Goal: Task Accomplishment & Management: Use online tool/utility

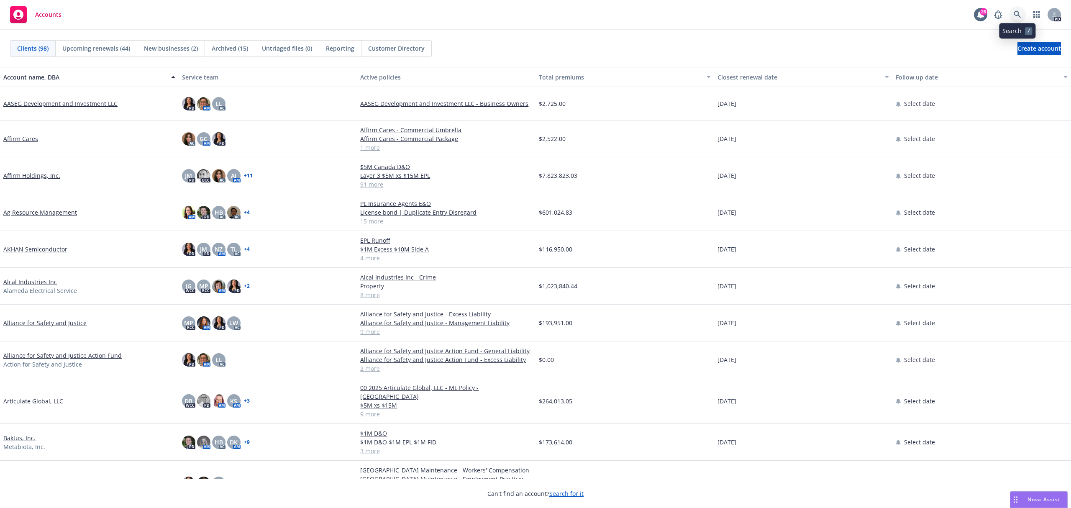
click at [1017, 8] on link at bounding box center [1017, 14] width 17 height 17
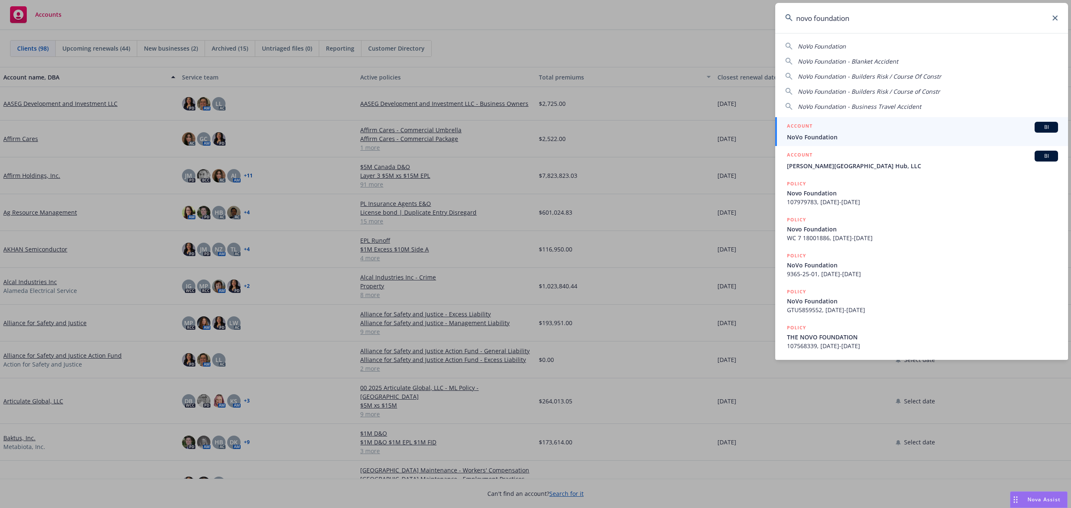
type input "novo foundation"
click at [842, 134] on span "NoVo Foundation" at bounding box center [922, 137] width 271 height 9
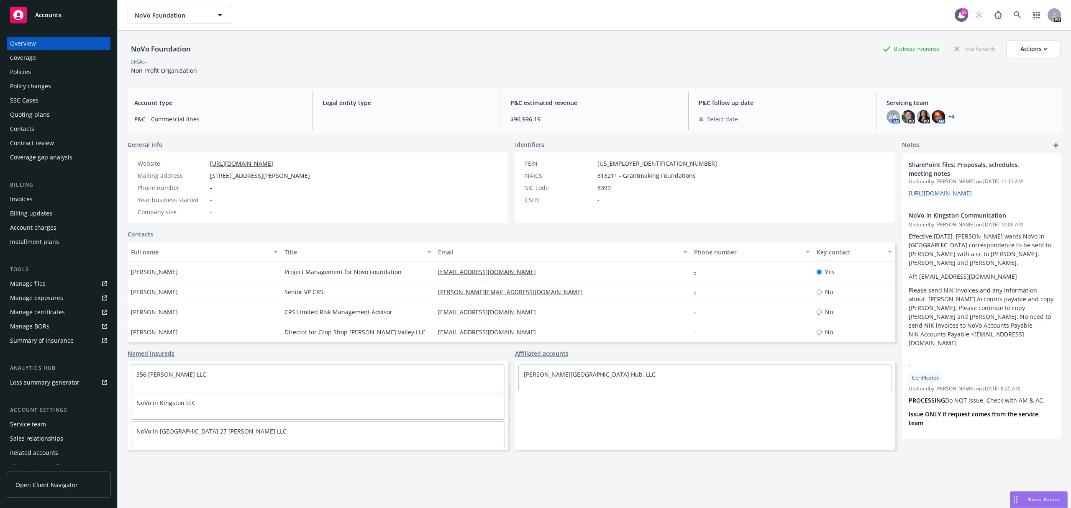
click at [31, 70] on div "Policies" at bounding box center [58, 71] width 97 height 13
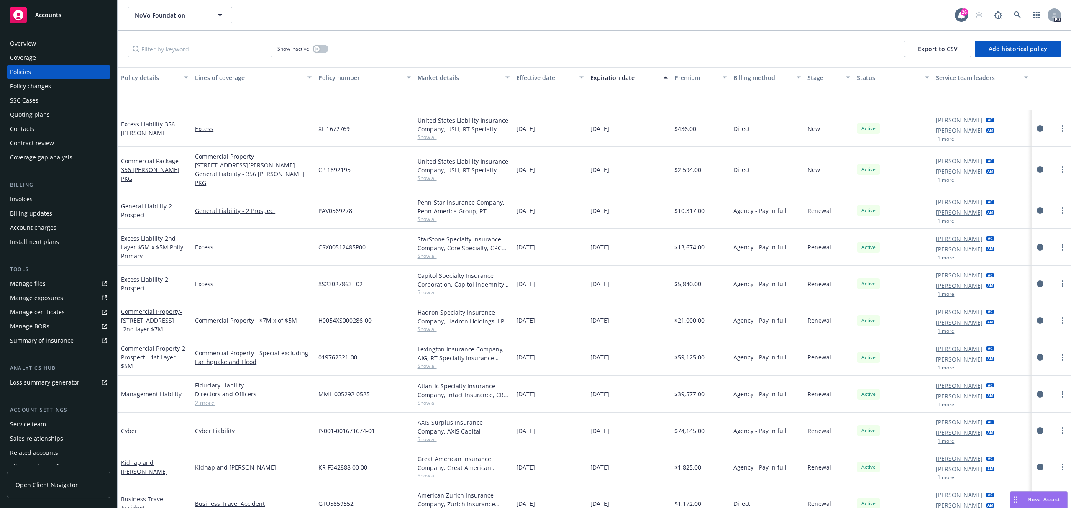
scroll to position [659, 0]
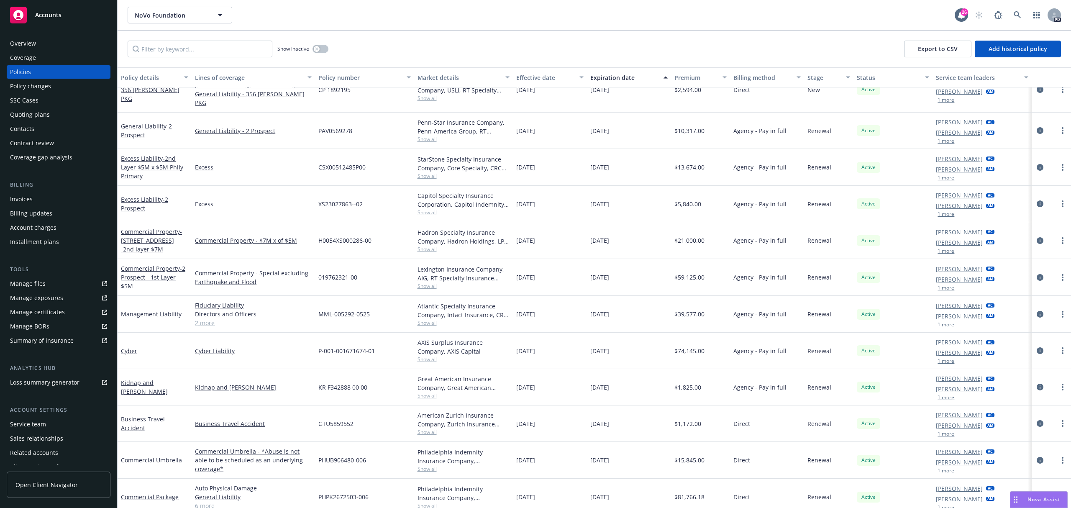
click at [494, 17] on div "NoVo Foundation NoVo Foundation" at bounding box center [541, 15] width 827 height 17
click at [149, 493] on link "Commercial Package" at bounding box center [150, 497] width 58 height 8
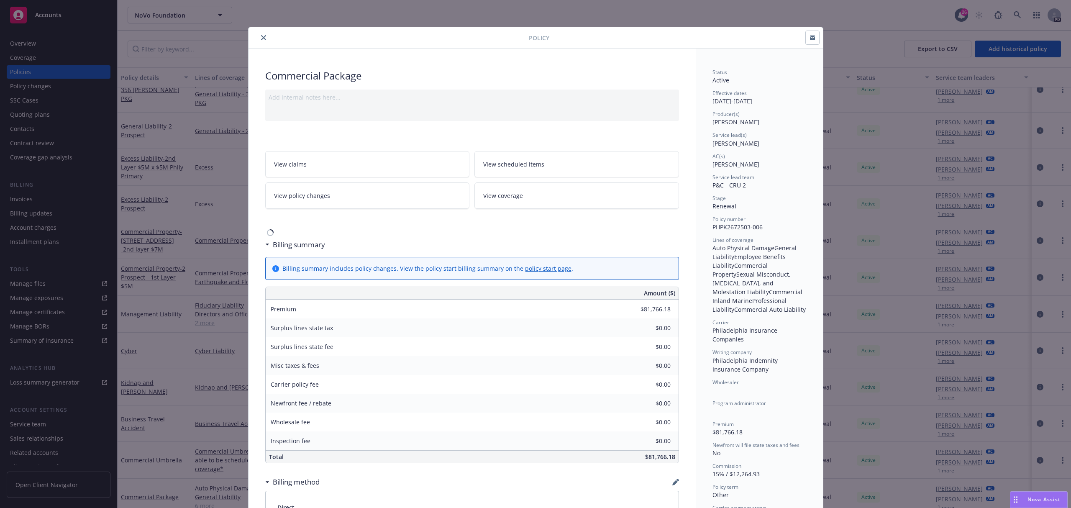
click at [259, 34] on button "close" at bounding box center [264, 38] width 10 height 10
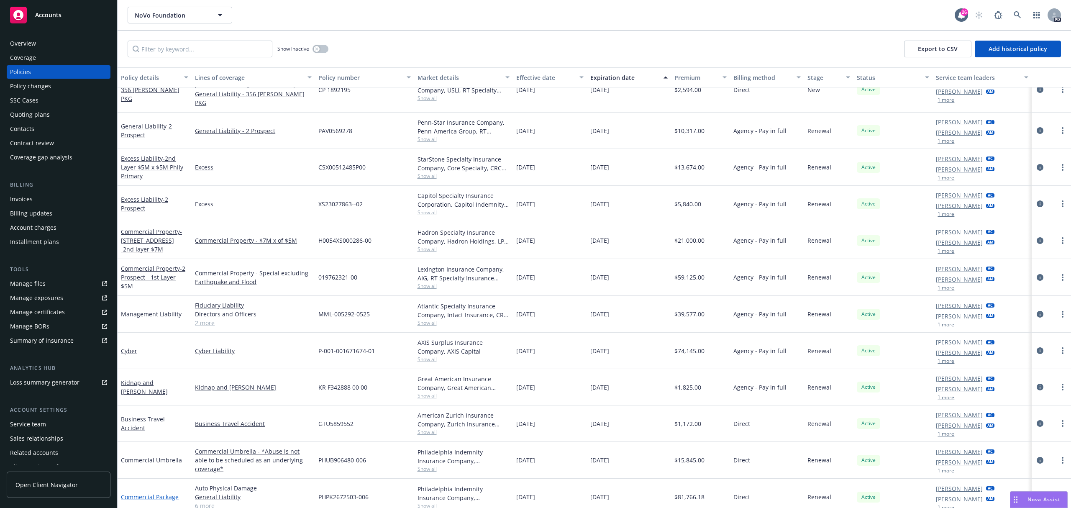
click at [159, 493] on link "Commercial Package" at bounding box center [150, 497] width 58 height 8
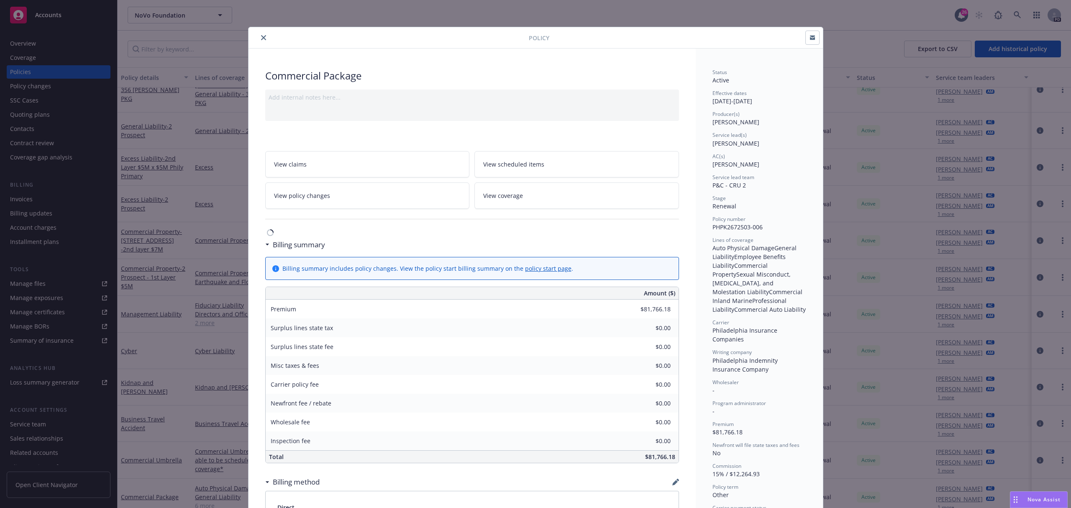
click at [266, 42] on div at bounding box center [390, 38] width 277 height 10
click at [263, 42] on div at bounding box center [390, 38] width 277 height 10
click at [261, 39] on icon "close" at bounding box center [263, 37] width 5 height 5
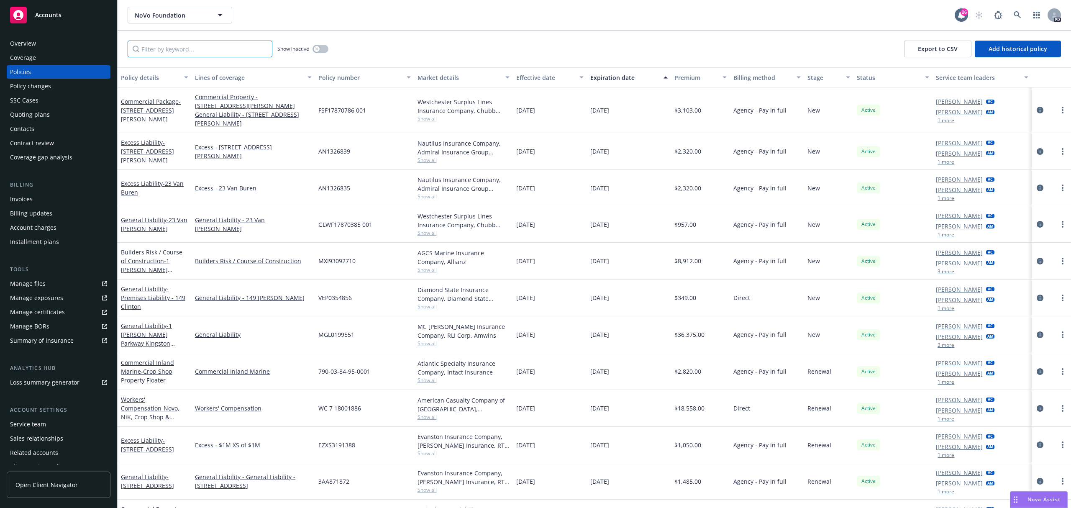
click at [142, 51] on input "Filter by keyword..." at bounding box center [200, 49] width 145 height 17
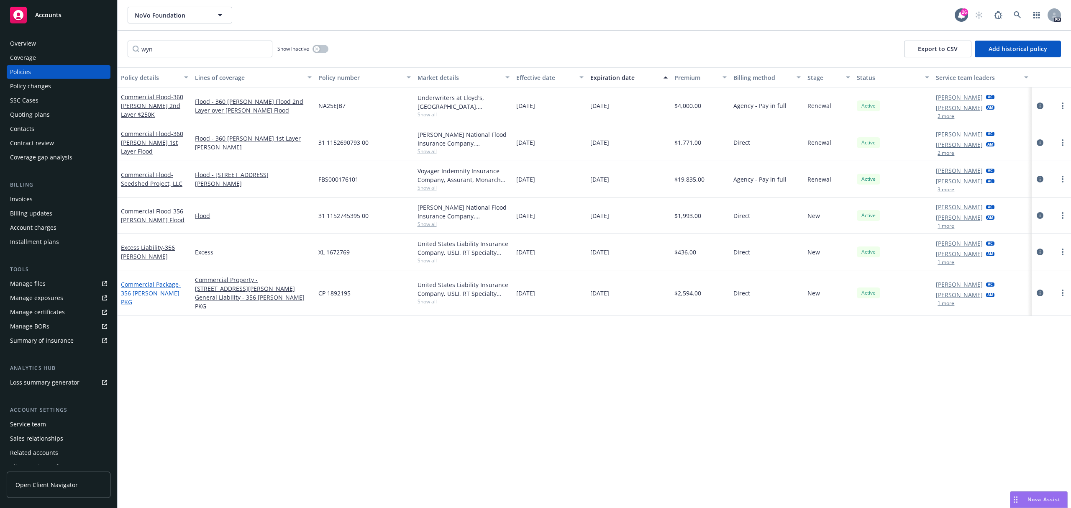
click at [169, 282] on link "Commercial Package - 356 Wynkoop PKG" at bounding box center [151, 293] width 60 height 26
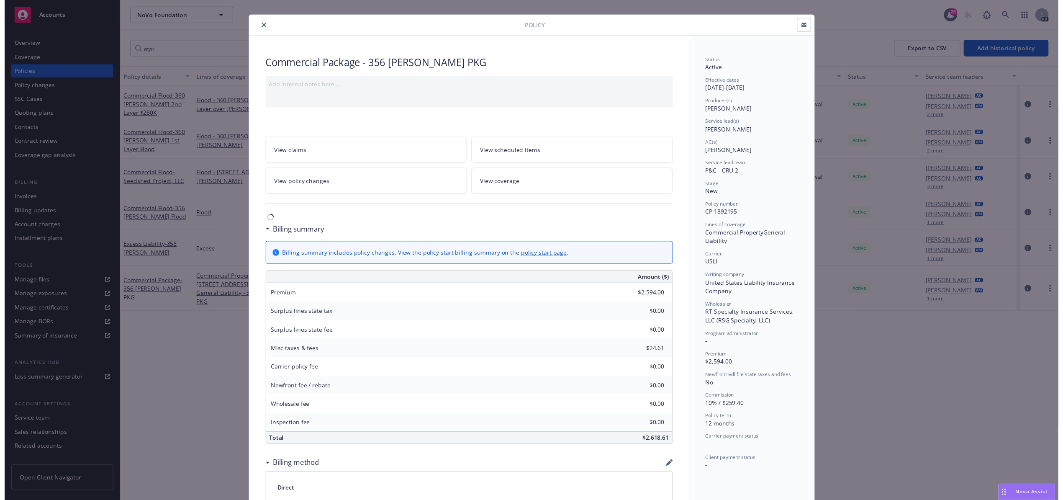
scroll to position [12, 0]
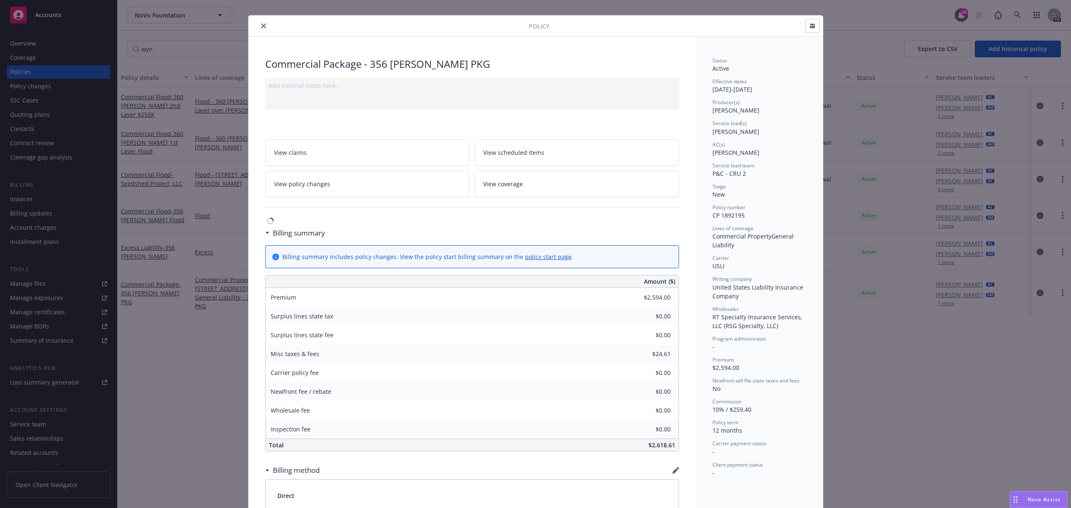
click at [255, 29] on div at bounding box center [390, 26] width 277 height 10
click at [259, 24] on button "close" at bounding box center [264, 26] width 10 height 10
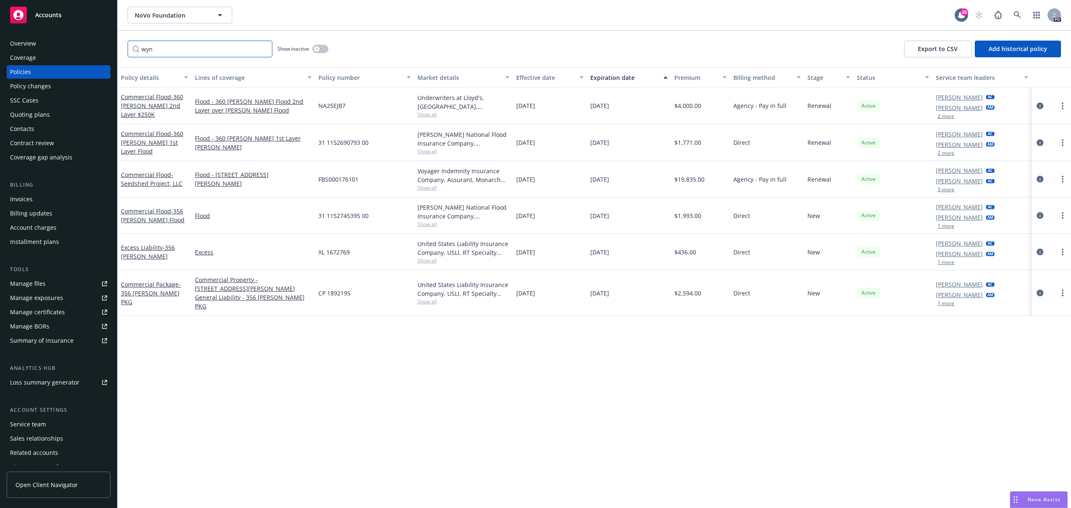
click at [174, 51] on input "wyn" at bounding box center [200, 49] width 145 height 17
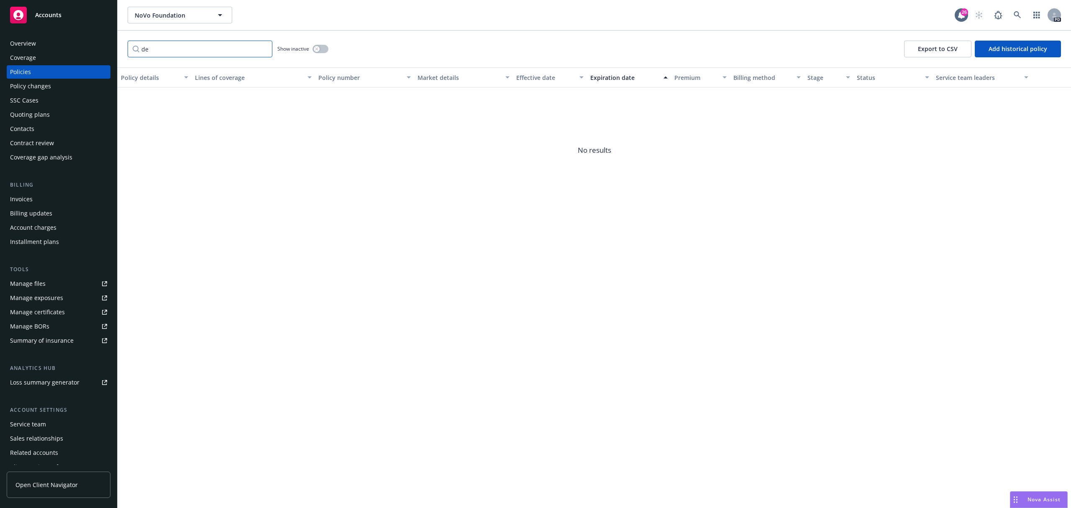
type input "d"
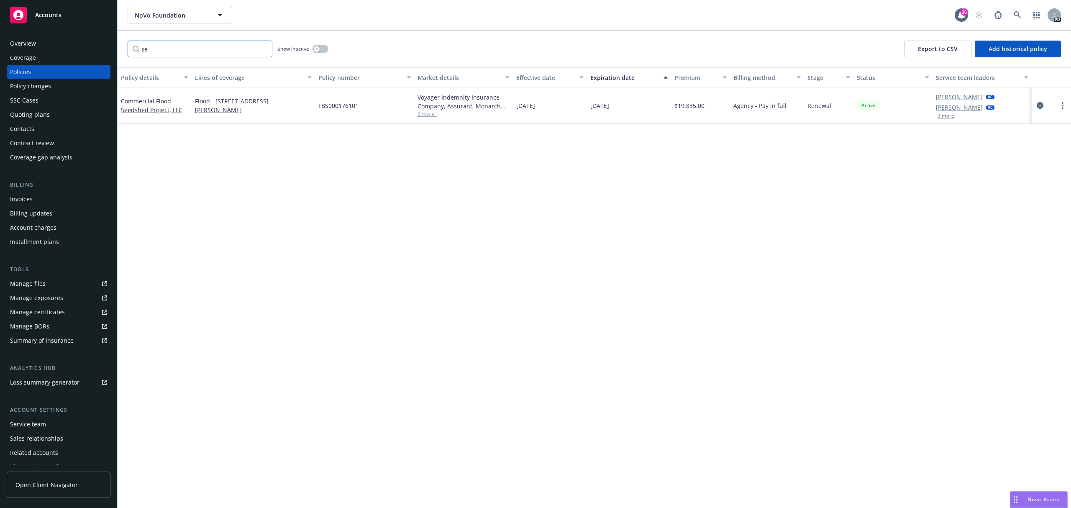
type input "s"
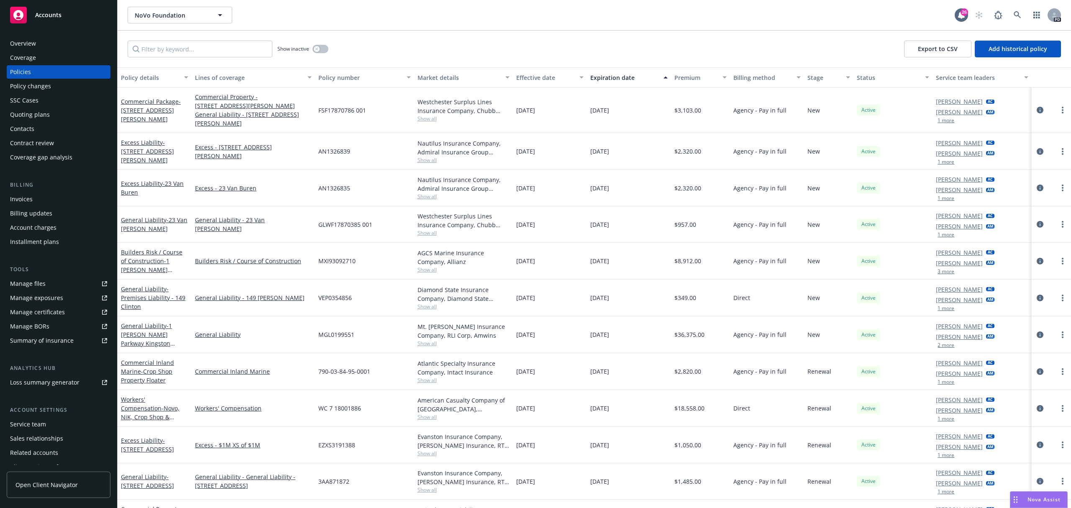
click at [1033, 497] on span "Nova Assist" at bounding box center [1044, 499] width 33 height 7
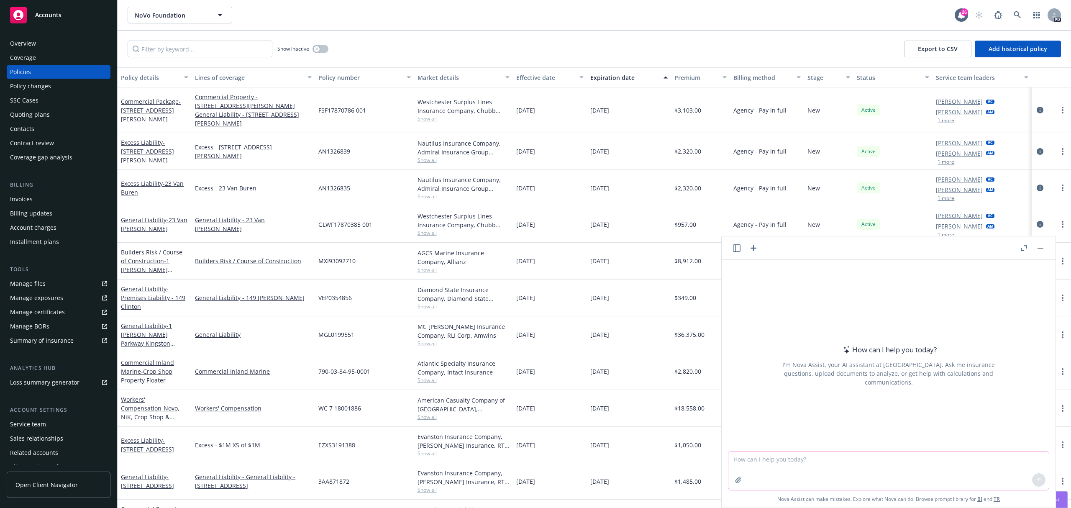
click at [736, 479] on icon "button" at bounding box center [738, 479] width 5 height 5
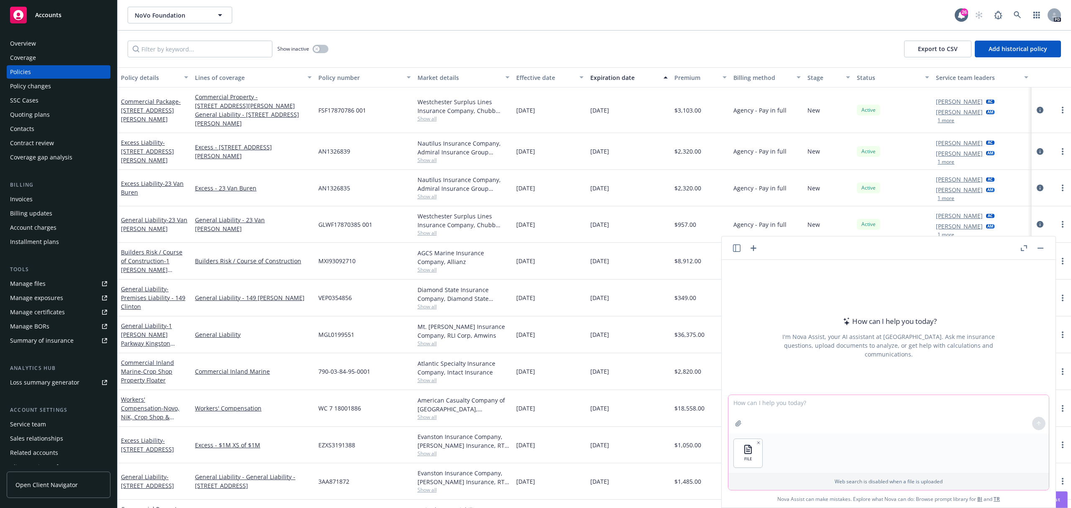
click at [739, 407] on textarea at bounding box center [888, 414] width 320 height 38
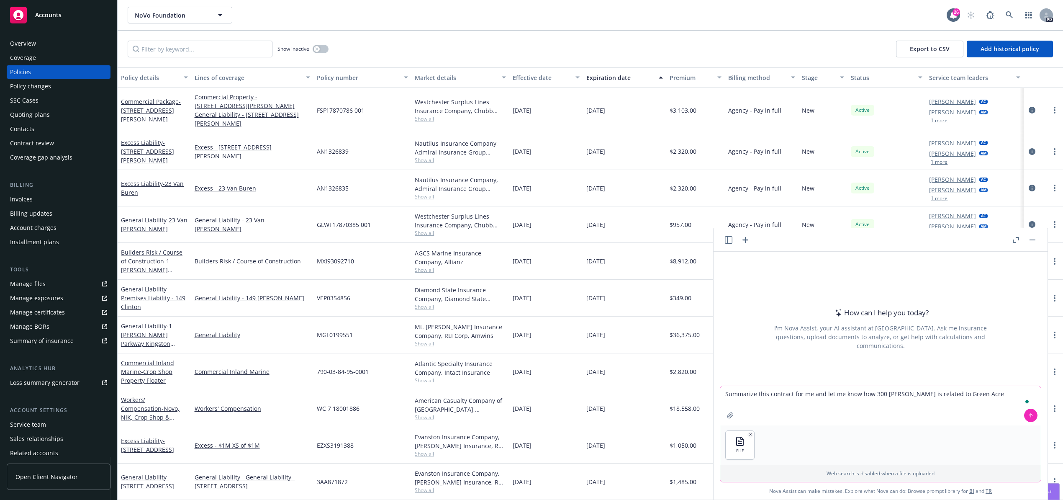
type textarea "Summarize this contract for me and let me know how 300 Wyncoop is related to Gr…"
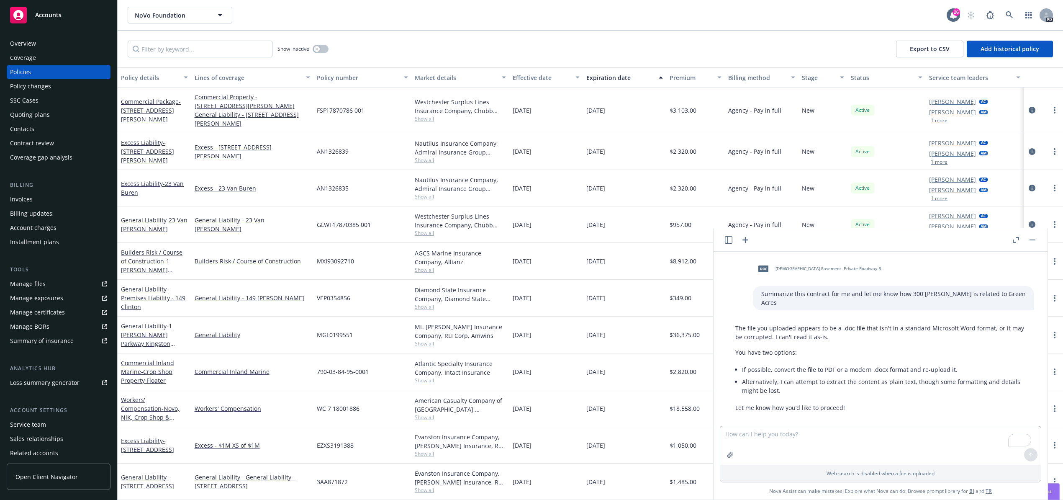
scroll to position [2, 0]
click at [1031, 238] on button "button" at bounding box center [1032, 240] width 10 height 10
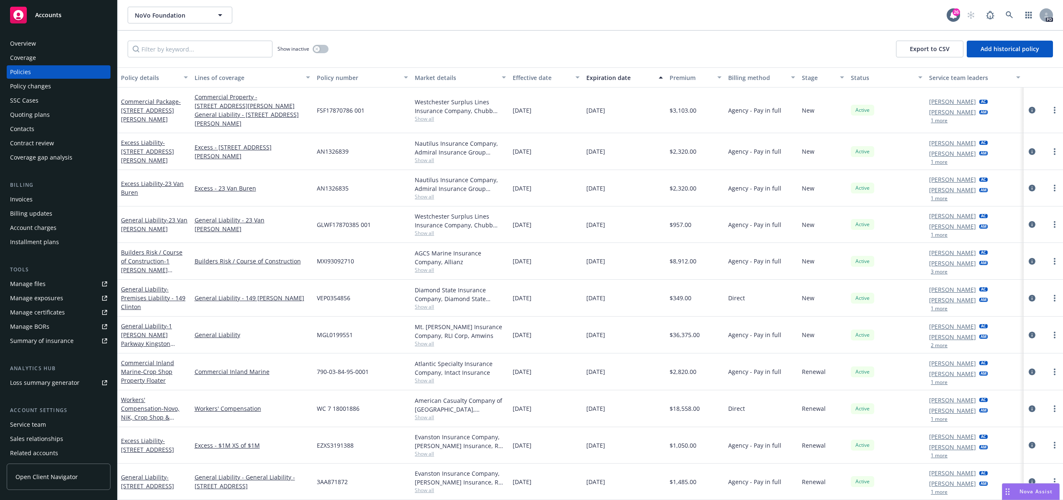
click at [1010, 490] on div "Drag to move" at bounding box center [1007, 491] width 10 height 16
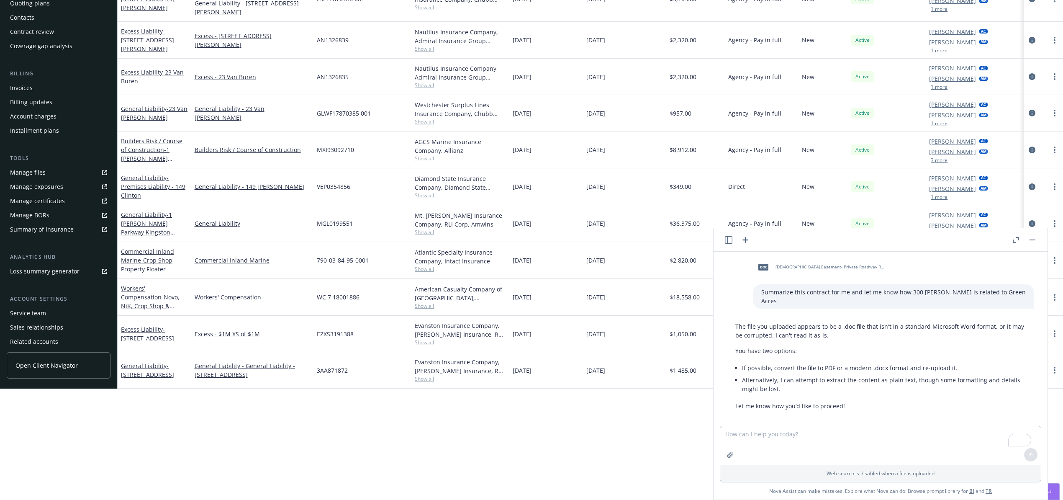
scroll to position [167, 0]
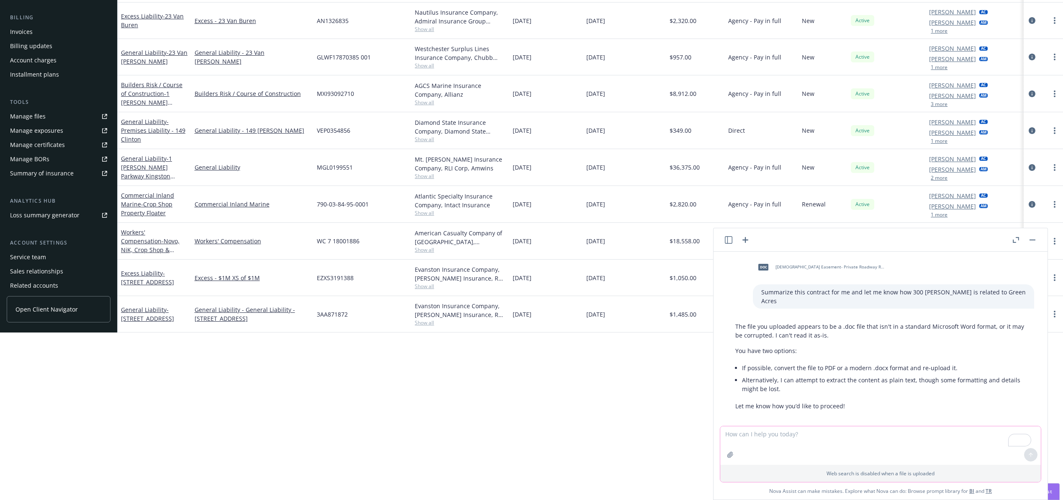
click at [728, 454] on icon "button" at bounding box center [730, 454] width 7 height 7
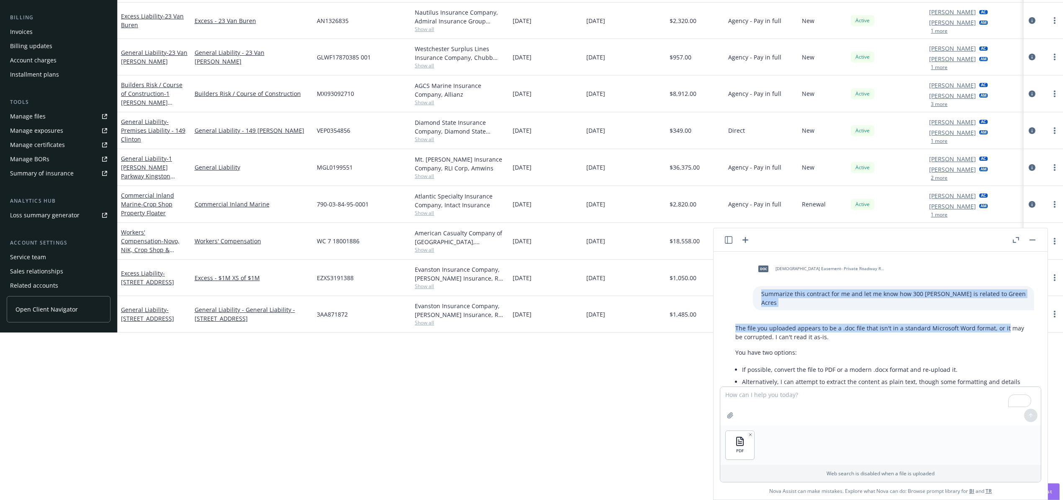
drag, startPoint x: 756, startPoint y: 293, endPoint x: 1016, endPoint y: 308, distance: 259.8
click at [1011, 308] on div "doc Novo - Hurley Reform Church Easement- Private Roadway Right of Way And Main…" at bounding box center [880, 318] width 334 height 135
click at [994, 296] on p "Summarize this contract for me and let me know how 300 Wyncoop is related to Gr…" at bounding box center [893, 298] width 264 height 18
drag, startPoint x: 999, startPoint y: 293, endPoint x: 689, endPoint y: 288, distance: 310.5
click at [689, 288] on body "Accounts Overview Coverage Policies Policy changes SSC Cases Quoting plans Cont…" at bounding box center [531, 83] width 1063 height 500
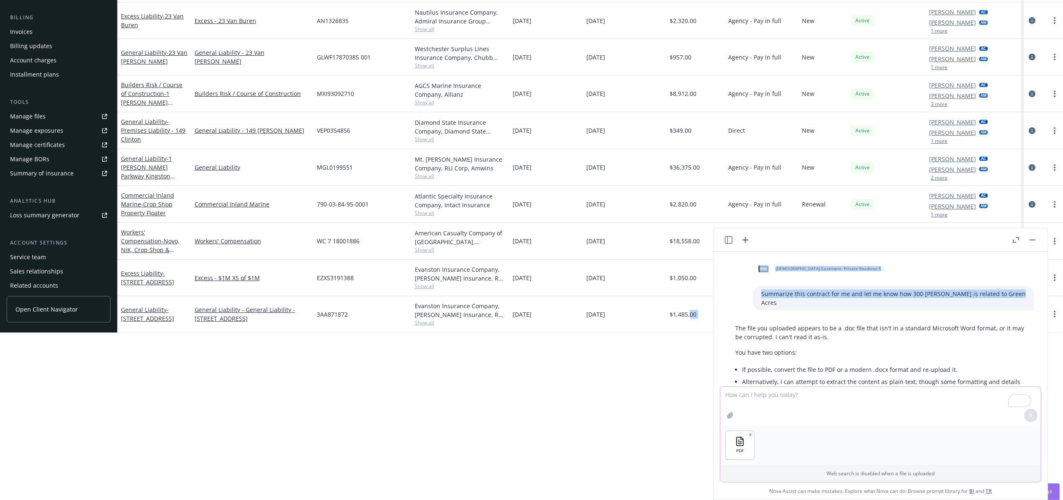
click at [760, 398] on textarea "To enrich screen reader interactions, please activate Accessibility in Grammarl…" at bounding box center [880, 406] width 320 height 38
paste textarea "00 Agency - Pay in full Renewal Active Natalya Warner AC Samantha Foster AM 1 m…"
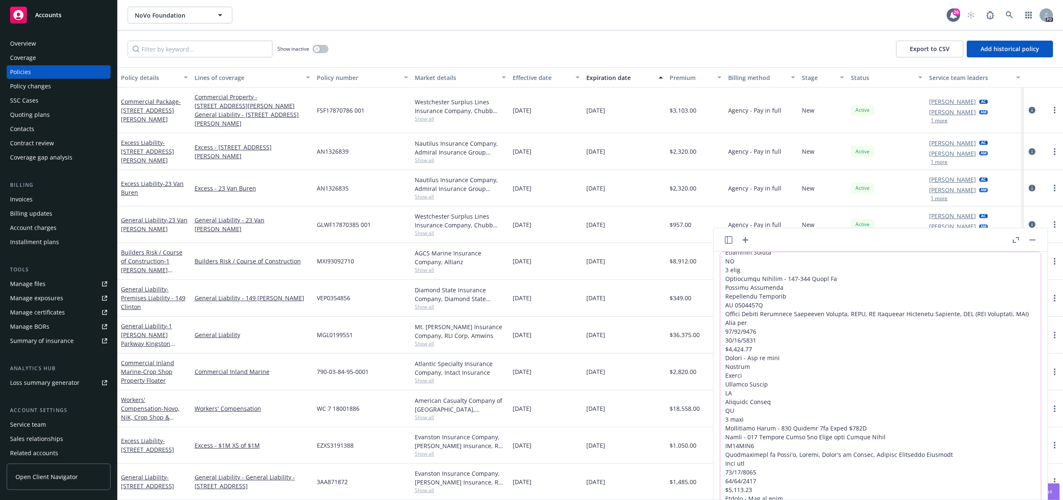
scroll to position [98, 0]
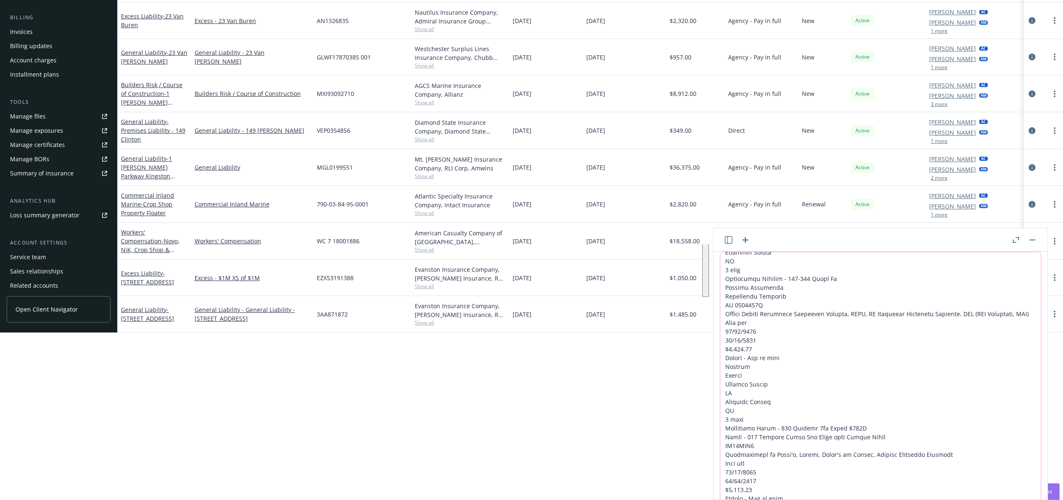
drag, startPoint x: 977, startPoint y: 420, endPoint x: 725, endPoint y: 231, distance: 315.2
click at [725, 231] on div "doc Novo - Hurley Reform Church Easement- Private Roadway Right of Way And Main…" at bounding box center [880, 363] width 334 height 271
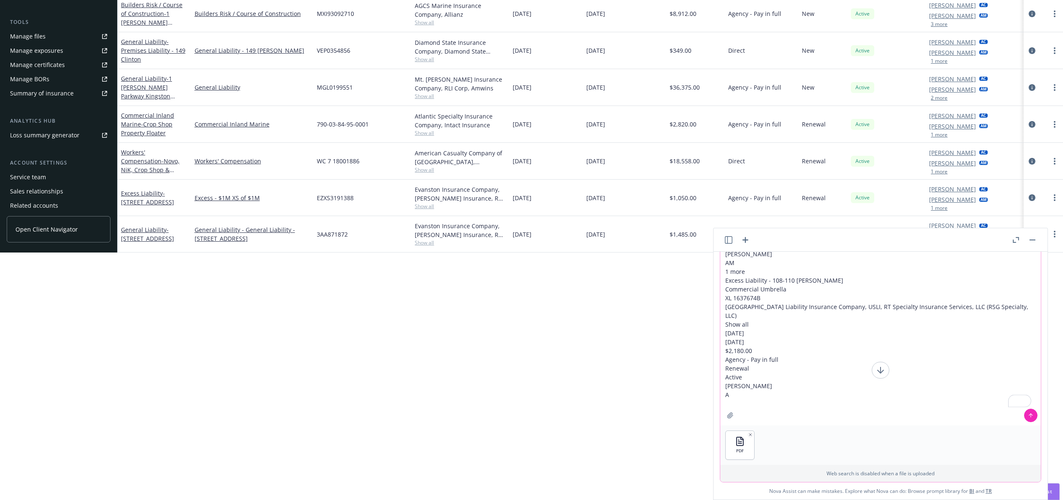
type textarea "00 Agency - Pay in full Renewal Active Natalya Warner AC Samantha Foster AM 1 m…"
click at [745, 238] on icon "button" at bounding box center [745, 240] width 6 height 6
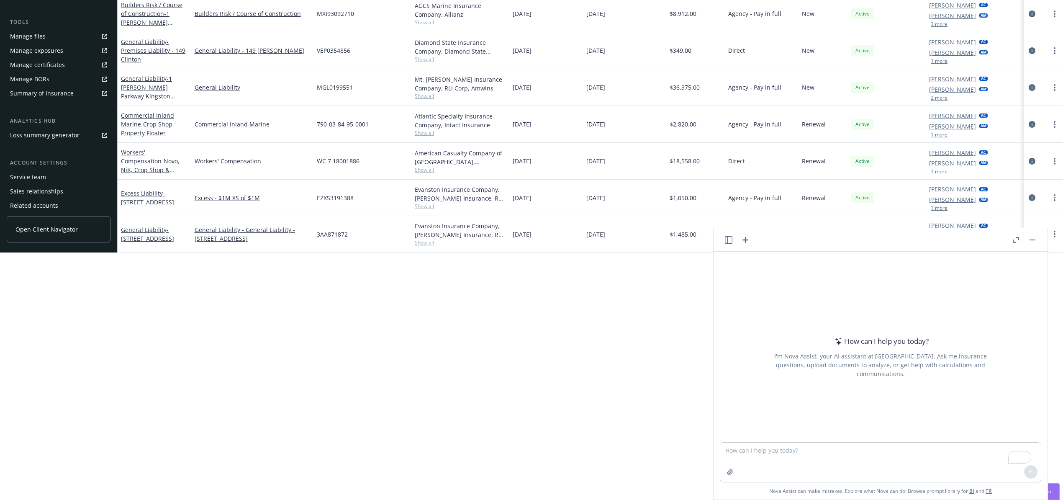
click at [734, 473] on div at bounding box center [730, 471] width 20 height 20
click at [731, 471] on button "button" at bounding box center [729, 471] width 13 height 13
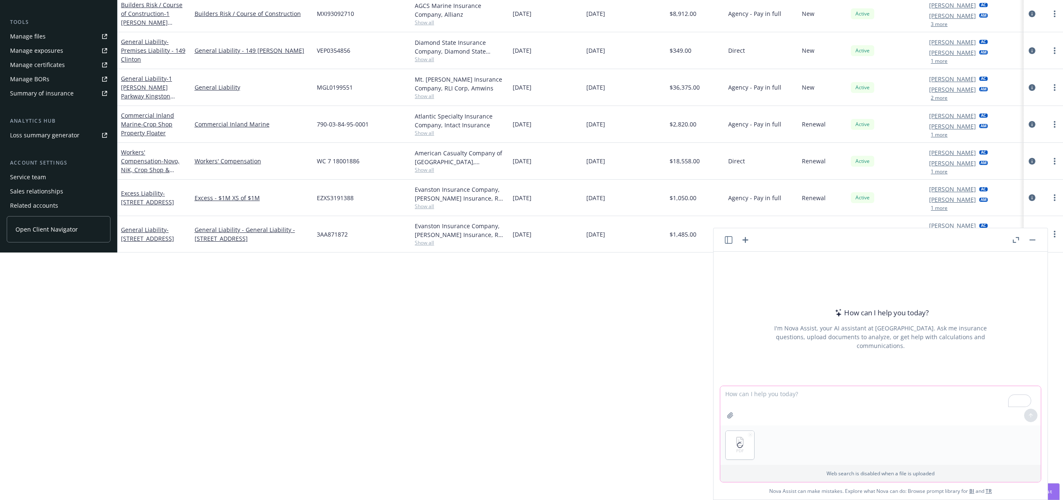
click at [755, 400] on textarea "To enrich screen reader interactions, please activate Accessibility in Grammarl…" at bounding box center [880, 405] width 320 height 39
click at [960, 392] on textarea "Summrize this contract and tell me how 300 Wyncoop is related to Green Acres" at bounding box center [880, 405] width 320 height 39
type textarea "Summrize this contract and tell me how 300 Wyncoop is related to Green Acres or…"
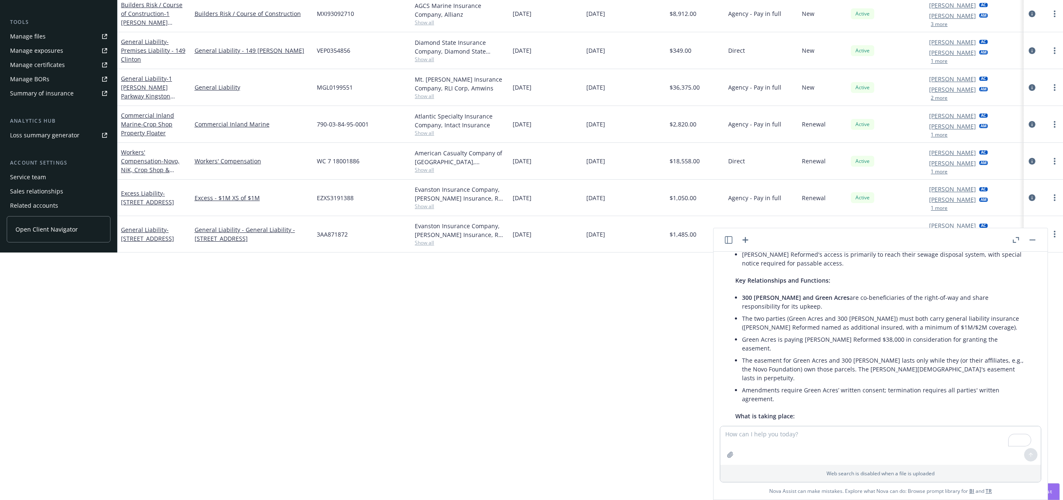
scroll to position [133, 0]
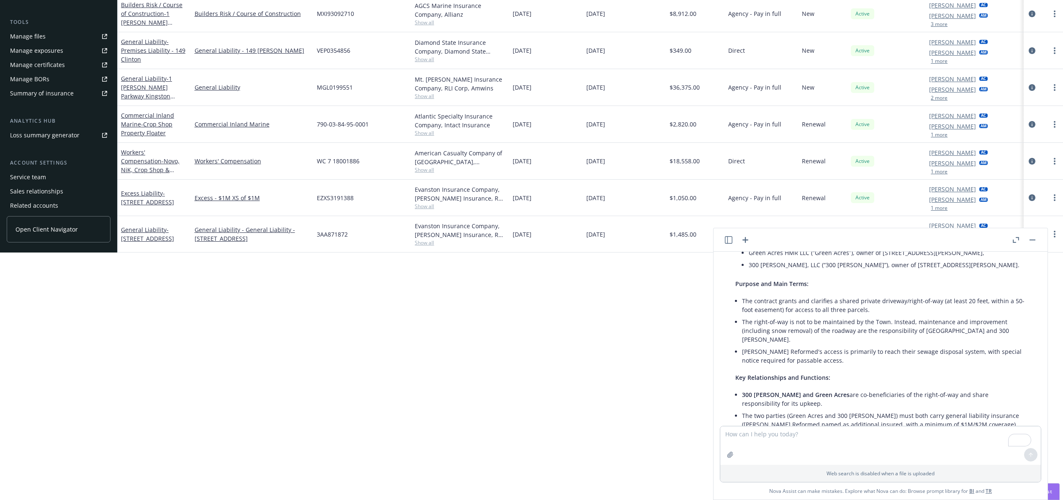
click at [1016, 238] on icon "button" at bounding box center [1015, 240] width 6 height 6
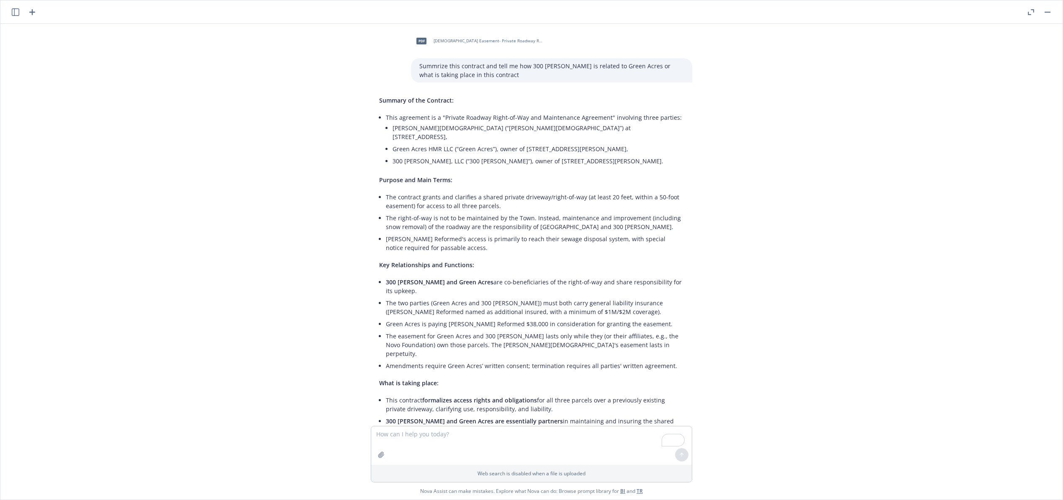
scroll to position [479, 0]
click at [919, 314] on div "pdf Novo - Hurley Reform Church Easement- Private Roadway Right of Way And Main…" at bounding box center [531, 225] width 1062 height 402
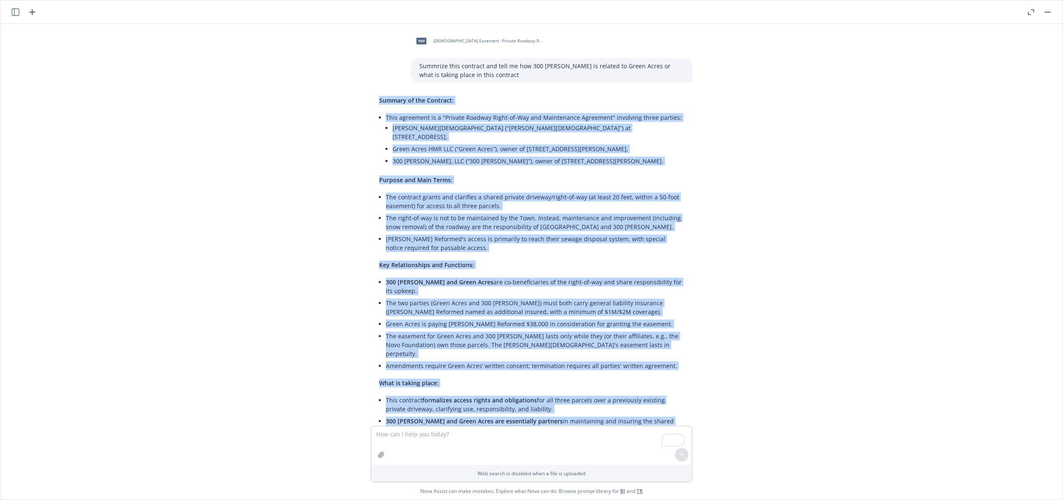
drag, startPoint x: 367, startPoint y: 89, endPoint x: 661, endPoint y: 414, distance: 439.0
click at [661, 414] on div "Summary of the Contract: This agreement is a "Private Roadway Right-of-Way and …" at bounding box center [531, 303] width 321 height 423
copy div "Summary of the Contract: This agreement is a "Private Roadway Right-of-Way and …"
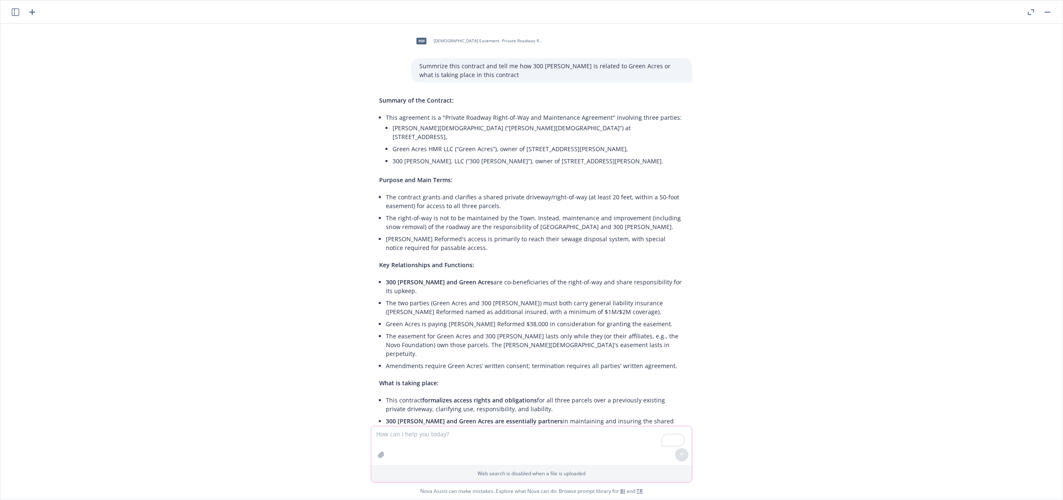
drag, startPoint x: 435, startPoint y: 428, endPoint x: 433, endPoint y: 439, distance: 11.2
click at [435, 428] on textarea "To enrich screen reader interactions, please activate Accessibility in Grammarl…" at bounding box center [531, 445] width 320 height 38
click at [462, 432] on textarea "To enrich screen reader interactions, please activate Accessibility in Grammarl…" at bounding box center [531, 445] width 320 height 38
type textarea "Summarize anything insurance related in one paragrah including limits and requr…"
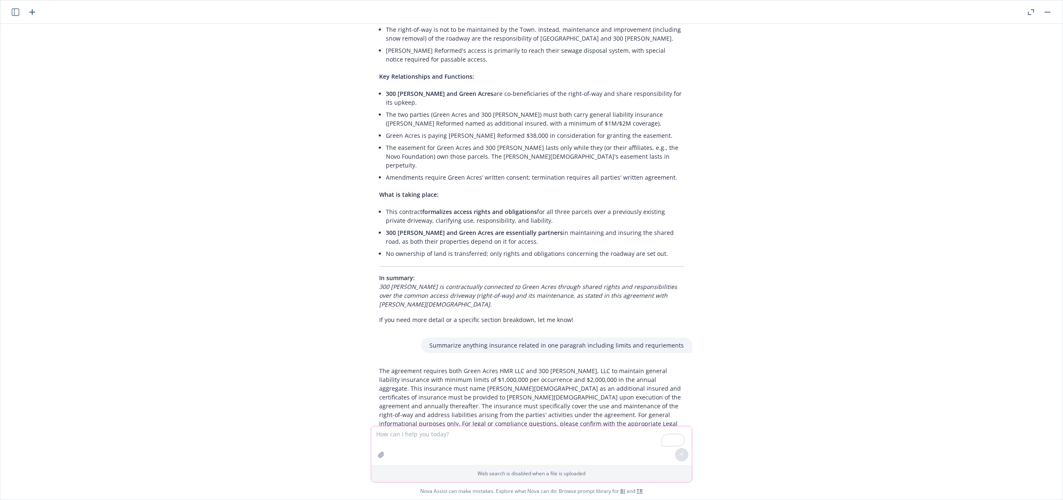
scroll to position [492, 0]
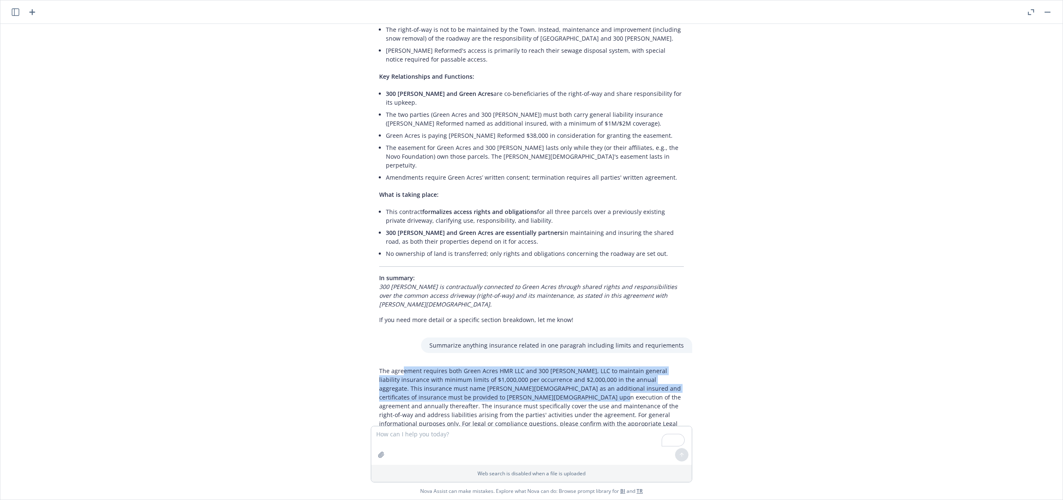
drag, startPoint x: 390, startPoint y: 349, endPoint x: 536, endPoint y: 372, distance: 147.0
click at [536, 372] on p "The agreement requires both Green Acres HMR LLC and 300 Wynkoop KC, LLC to main…" at bounding box center [531, 401] width 305 height 70
click at [460, 366] on p "The agreement requires both Green Acres HMR LLC and 300 Wynkoop KC, LLC to main…" at bounding box center [531, 401] width 305 height 70
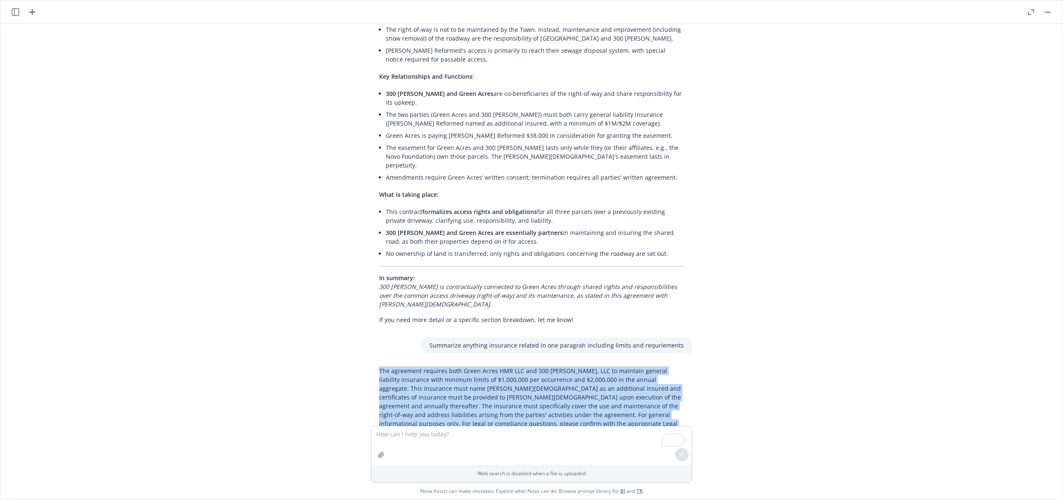
drag, startPoint x: 357, startPoint y: 340, endPoint x: 621, endPoint y: 404, distance: 271.1
click at [621, 404] on div "The agreement requires both Green Acres HMR LLC and 300 Wynkoop KC, LLC to main…" at bounding box center [531, 401] width 335 height 77
copy p "The agreement requires both Green Acres HMR LLC and 300 Wynkoop KC, LLC to main…"
click at [322, 441] on div "Web search is disabled when a file is uploaded Nova Assist can make mistakes. E…" at bounding box center [531, 463] width 1062 height 74
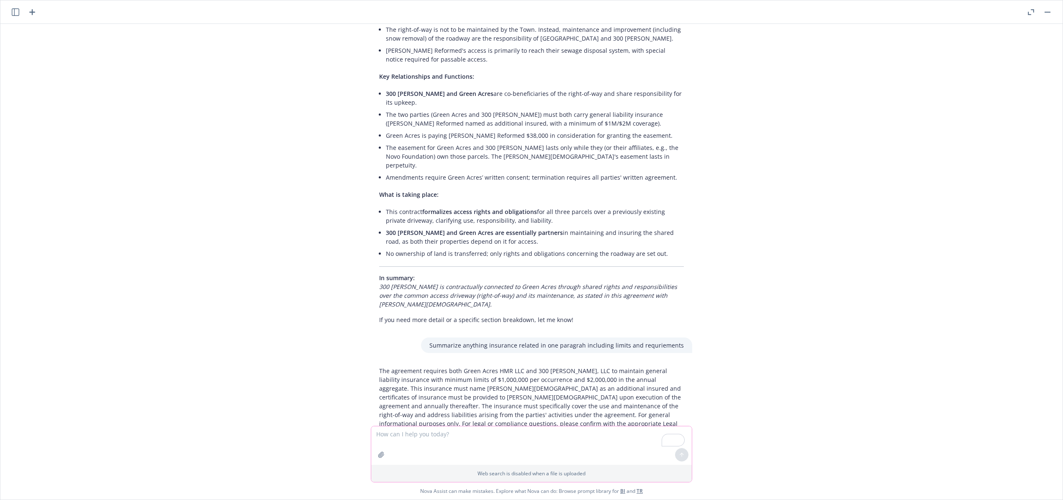
click at [513, 442] on textarea "To enrich screen reader interactions, please activate Accessibility in Grammarl…" at bounding box center [531, 445] width 320 height 38
type textarea "what does ISO's class code 61216 mean?"
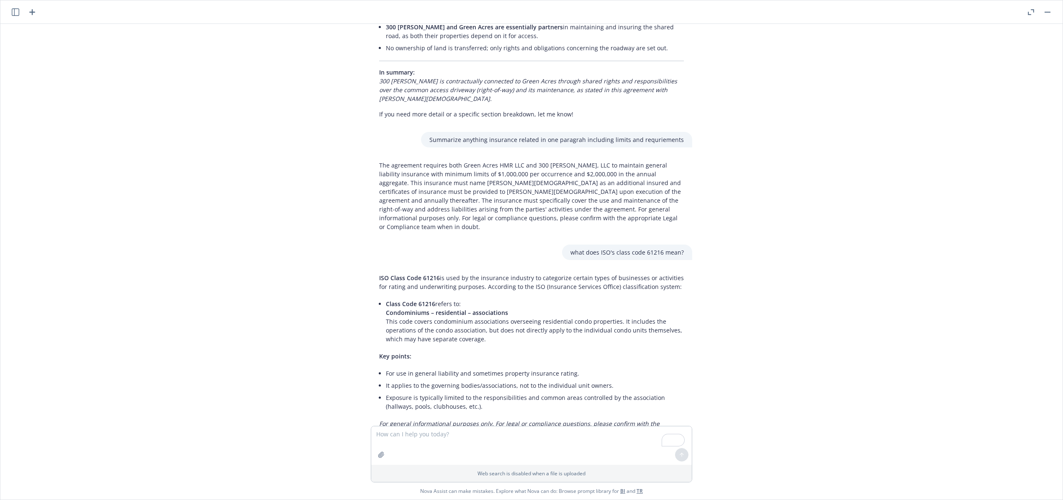
scroll to position [325, 0]
click at [474, 419] on em "For general informational purposes only. For legal or compliance questions, ple…" at bounding box center [519, 427] width 280 height 17
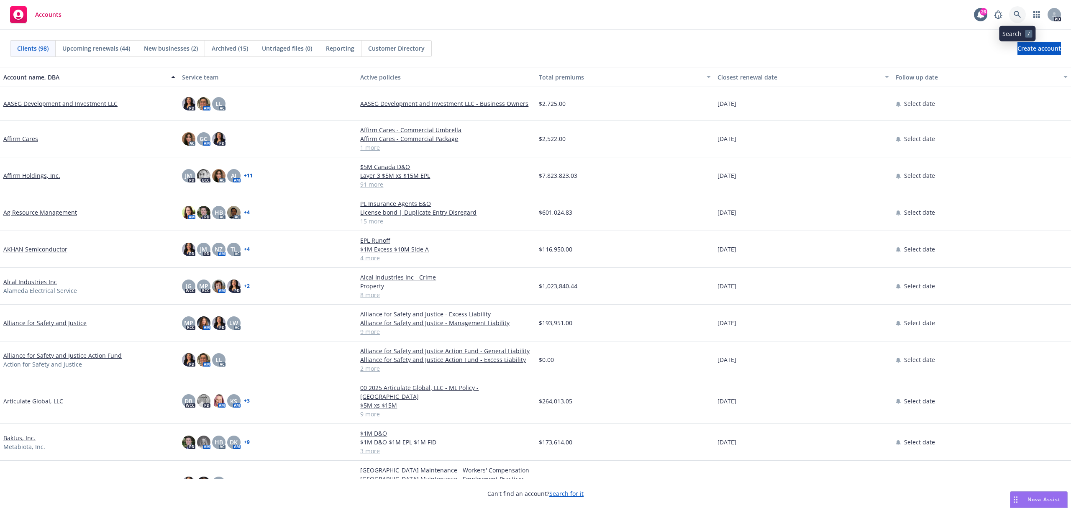
click at [1016, 13] on icon at bounding box center [1018, 15] width 8 height 8
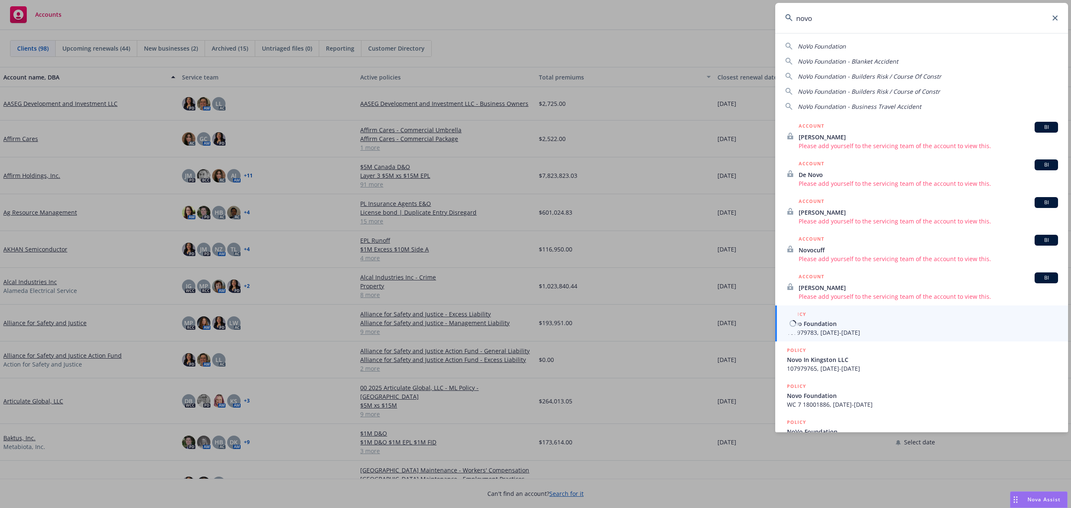
type input "novo"
click at [818, 327] on span "Novo Foundation" at bounding box center [922, 323] width 271 height 9
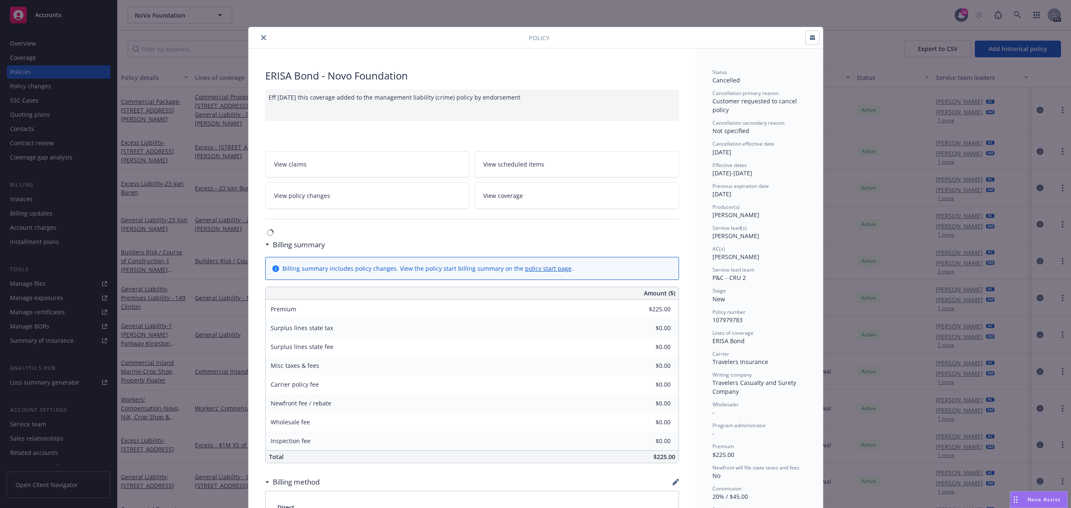
click at [253, 40] on div at bounding box center [390, 38] width 277 height 10
click at [261, 39] on icon "close" at bounding box center [263, 37] width 5 height 5
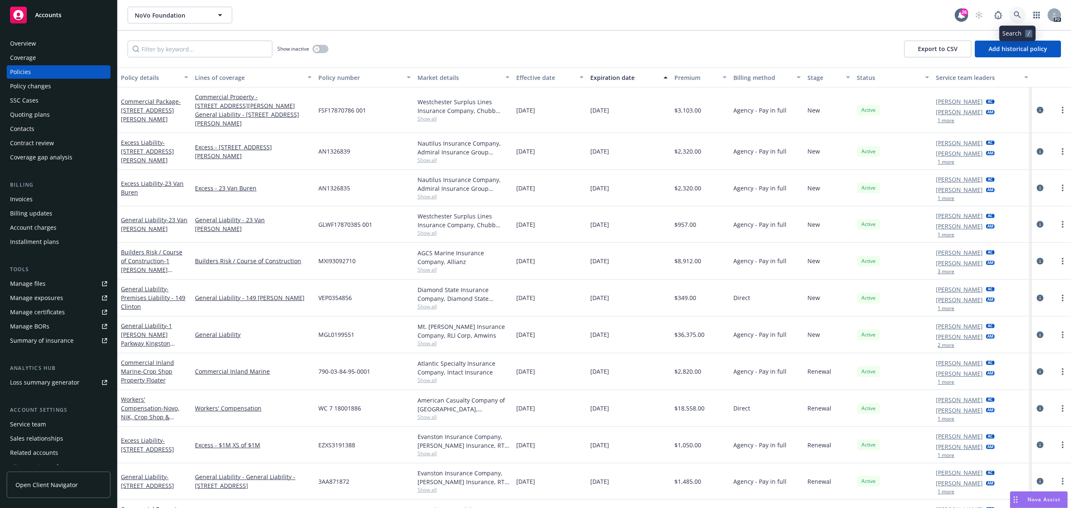
click at [1014, 10] on link at bounding box center [1017, 15] width 17 height 17
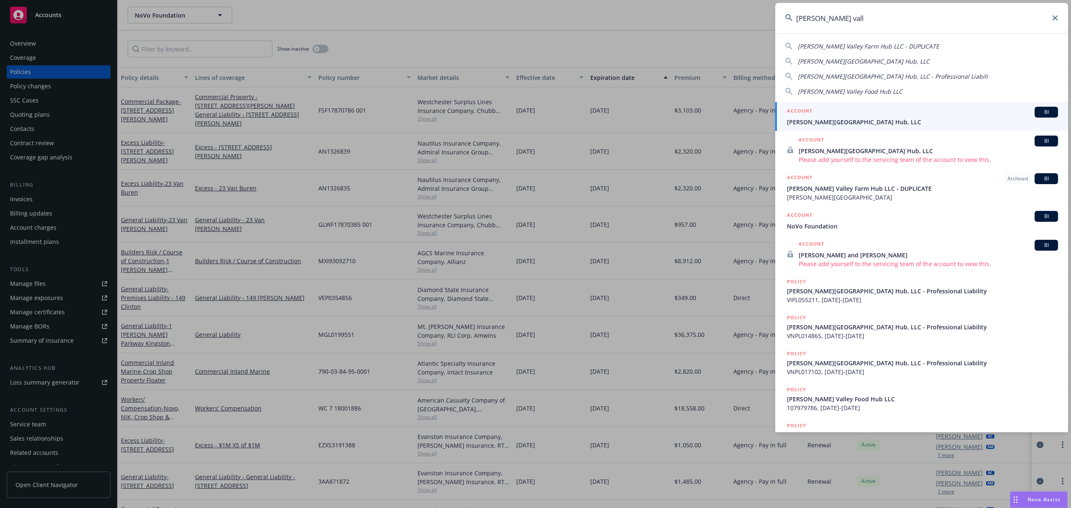
type input "hudson vall"
click at [1038, 113] on span "BI" at bounding box center [1046, 112] width 17 height 8
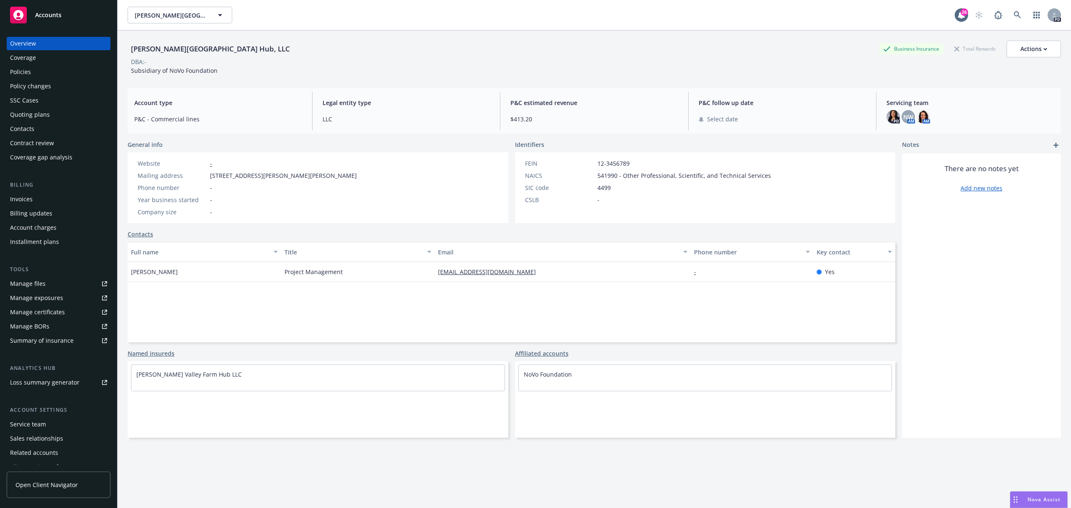
click at [18, 71] on div "Policies" at bounding box center [20, 71] width 21 height 13
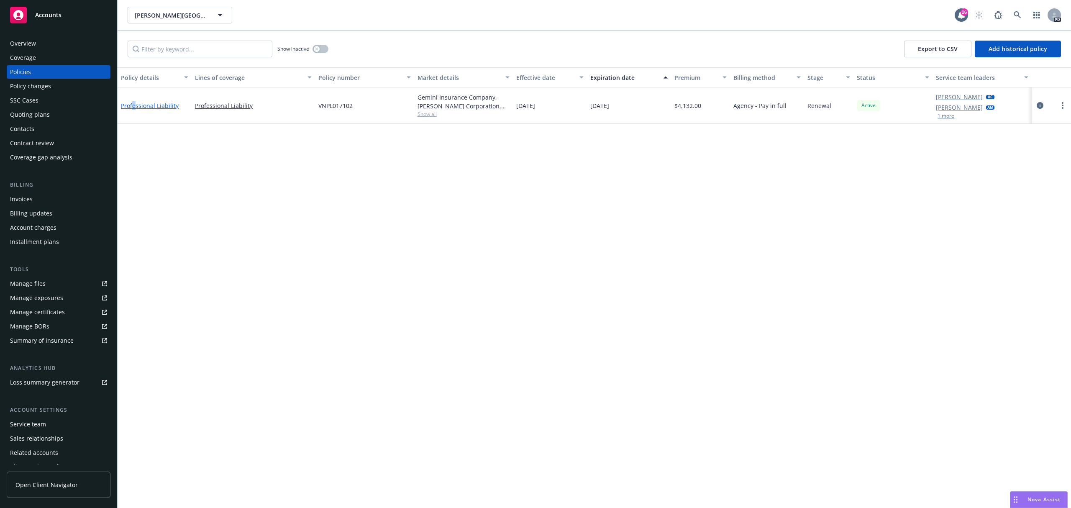
click at [134, 103] on link "Professional Liability" at bounding box center [150, 106] width 58 height 8
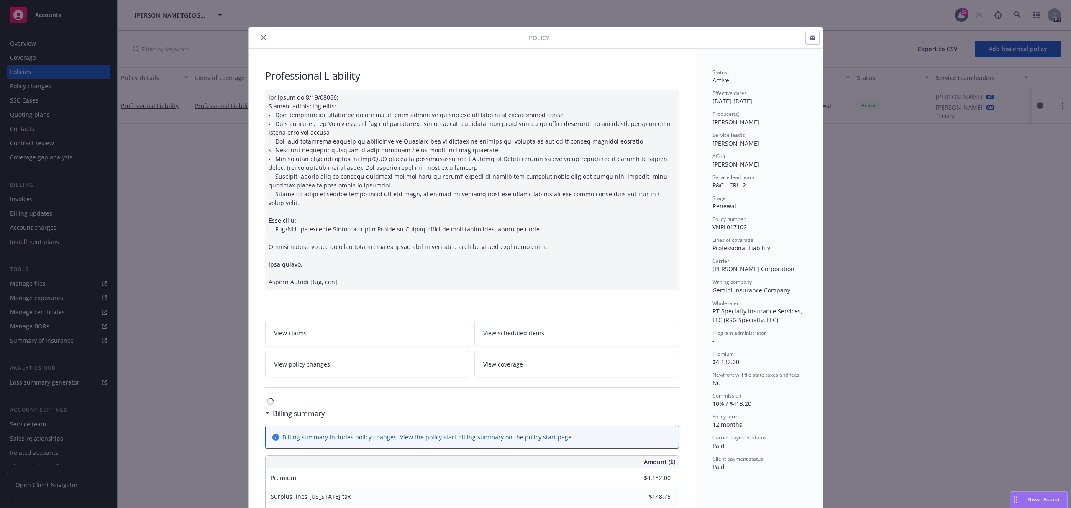
click at [259, 36] on button "close" at bounding box center [264, 38] width 10 height 10
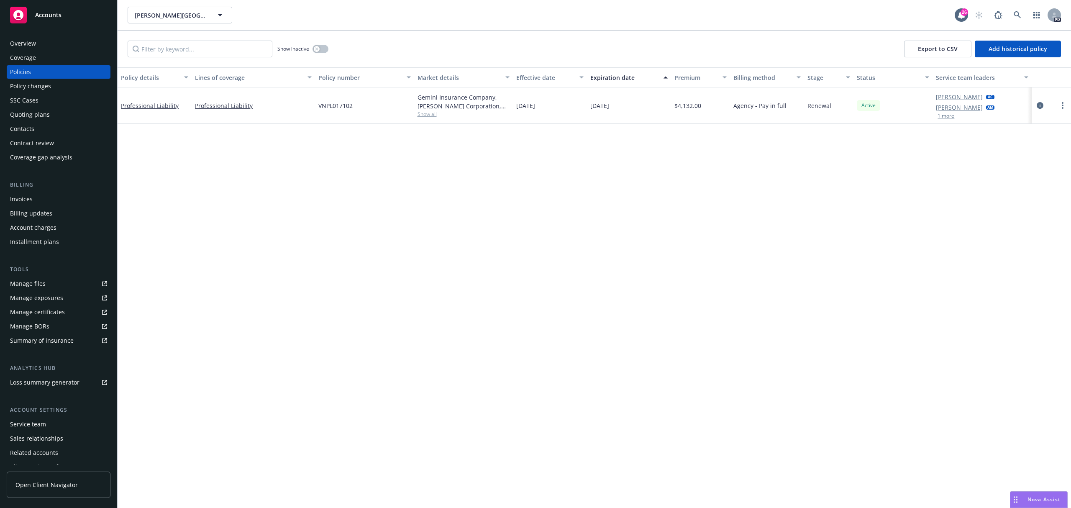
click at [46, 74] on div "Policies" at bounding box center [58, 71] width 97 height 13
click at [1010, 10] on span at bounding box center [1017, 15] width 17 height 17
click at [1023, 9] on link at bounding box center [1017, 15] width 17 height 17
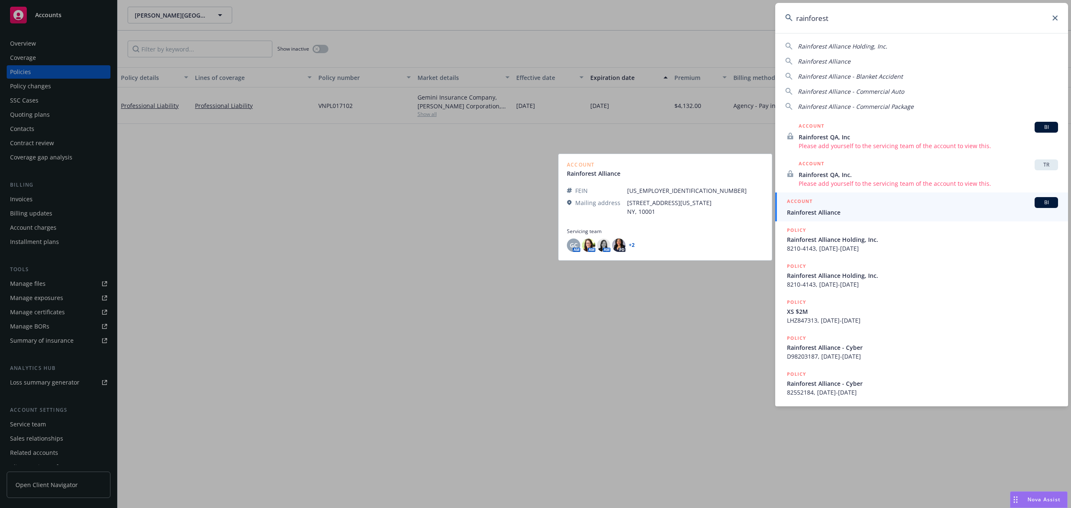
type input "rainforest"
click at [797, 208] on span "Rainforest Alliance" at bounding box center [922, 212] width 271 height 9
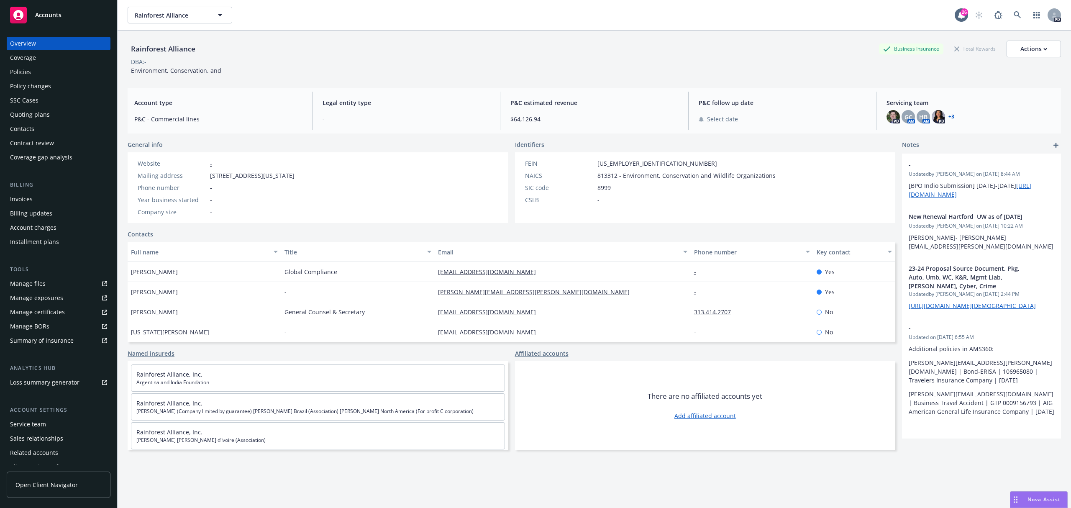
click at [28, 71] on div "Policies" at bounding box center [20, 71] width 21 height 13
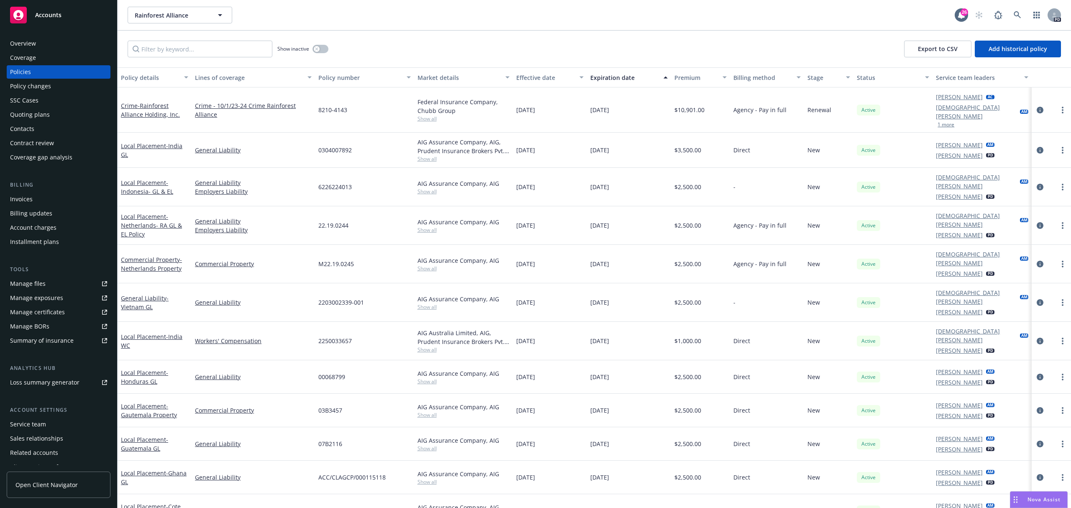
click at [35, 41] on div "Overview" at bounding box center [23, 43] width 26 height 13
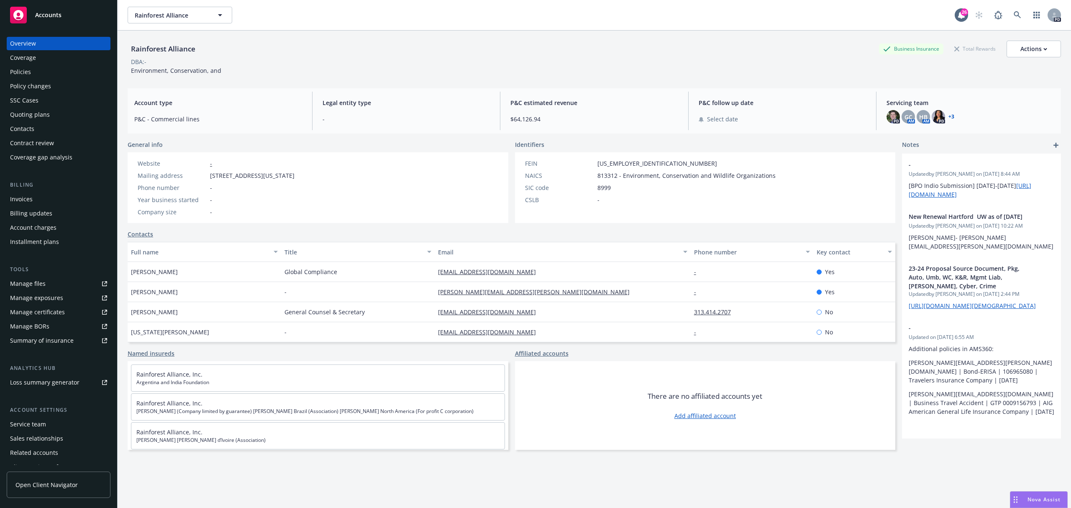
click at [44, 53] on div "Coverage" at bounding box center [58, 57] width 97 height 13
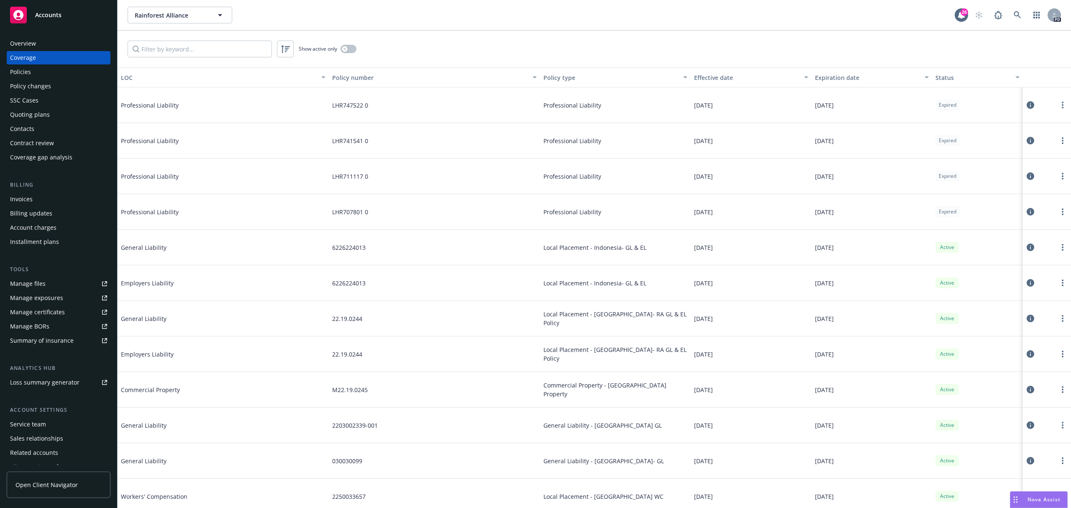
click at [31, 422] on div "Service team" at bounding box center [28, 424] width 36 height 13
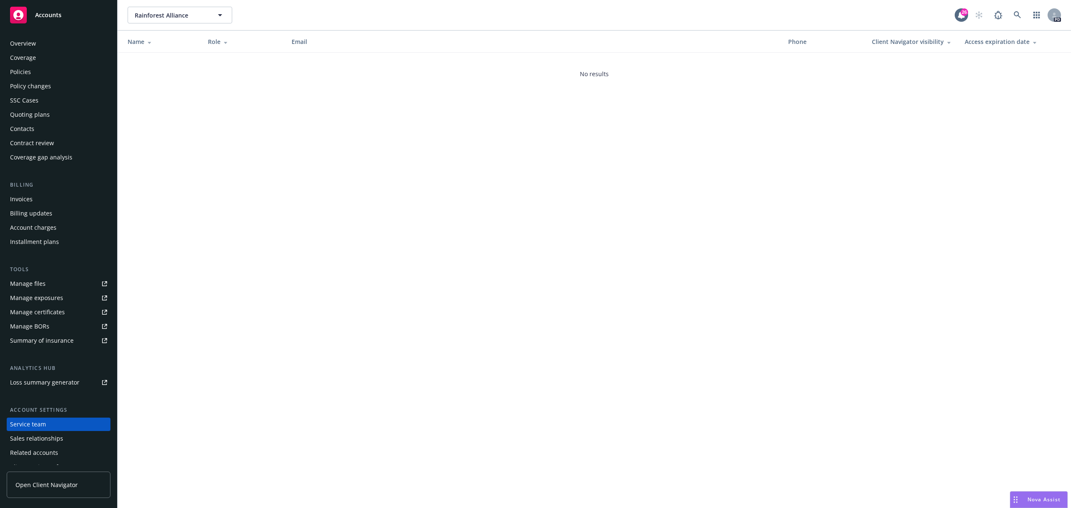
scroll to position [23, 0]
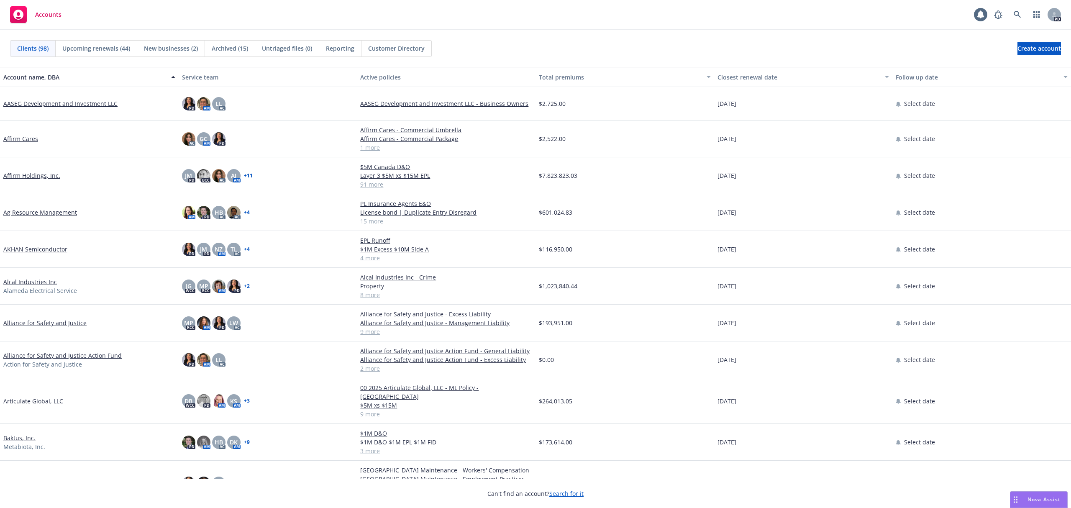
click at [1043, 502] on span "Nova Assist" at bounding box center [1044, 499] width 33 height 7
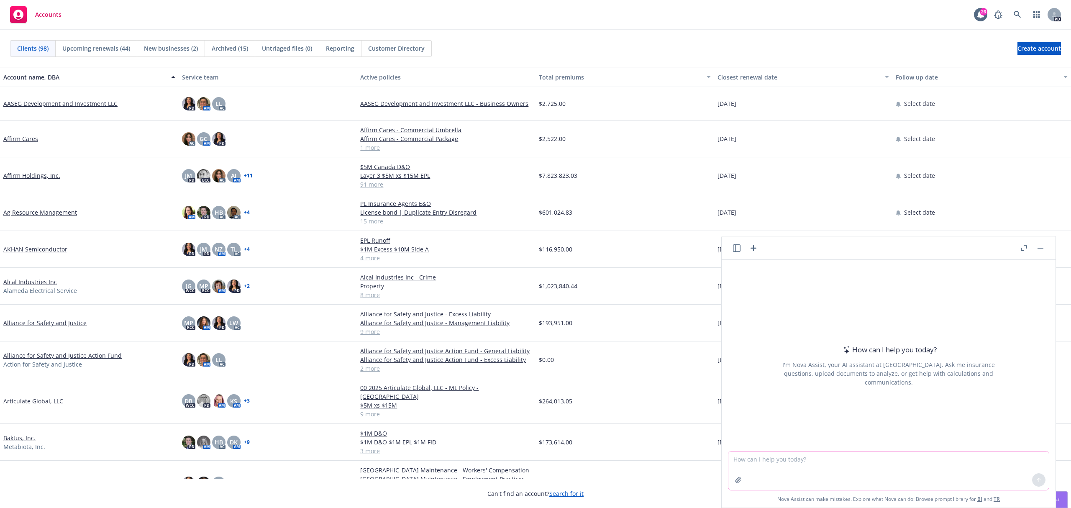
click at [919, 487] on textarea at bounding box center [888, 470] width 320 height 38
type textarea "W"
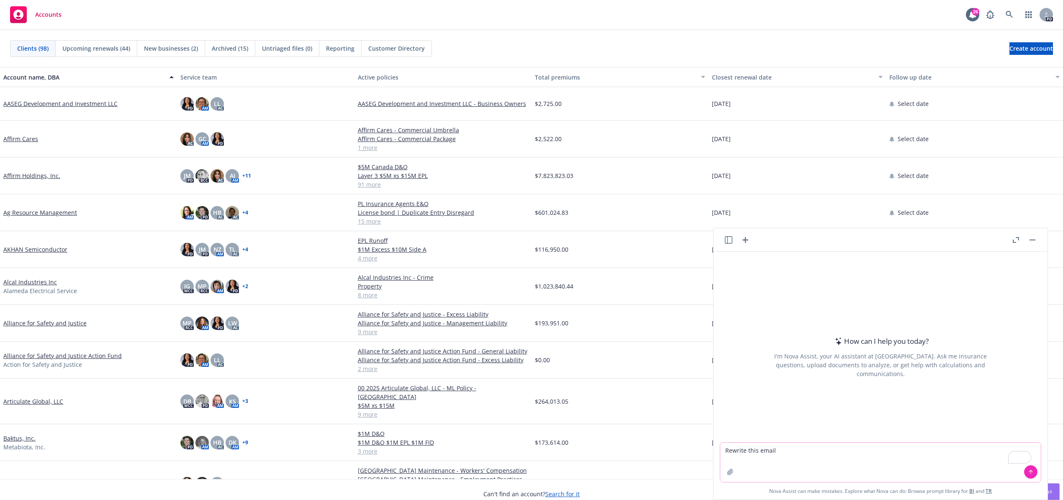
click at [782, 457] on textarea "Rewrite this email" at bounding box center [880, 461] width 320 height 39
paste textarea "it appears we are currently holding $195,000 LOC. They would need to keep the L…"
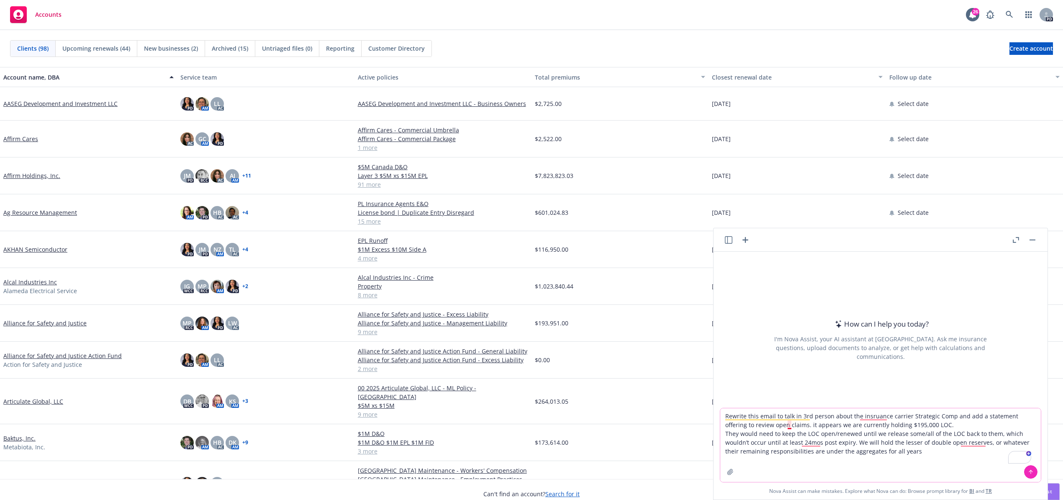
click at [782, 424] on textarea "Rewrite this email to talk in 3rd person about the insruance carrier Strategic …" at bounding box center [880, 445] width 320 height 74
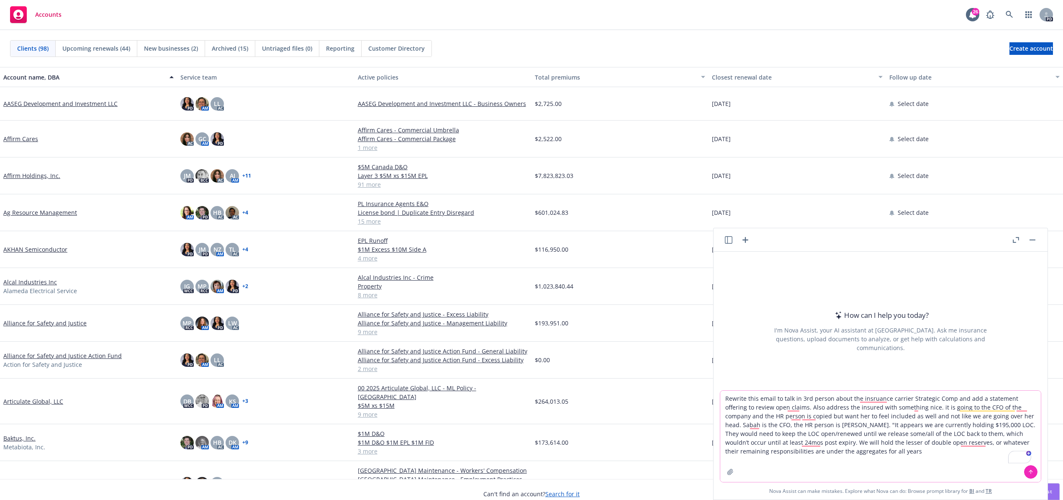
click at [915, 450] on textarea "Rewrite this email to talk in 3rd person about the insruance carrier Strategic …" at bounding box center [880, 435] width 320 height 91
type textarea "Rewrite this email to talk in 3rd person about the insruance carrier Strategic …"
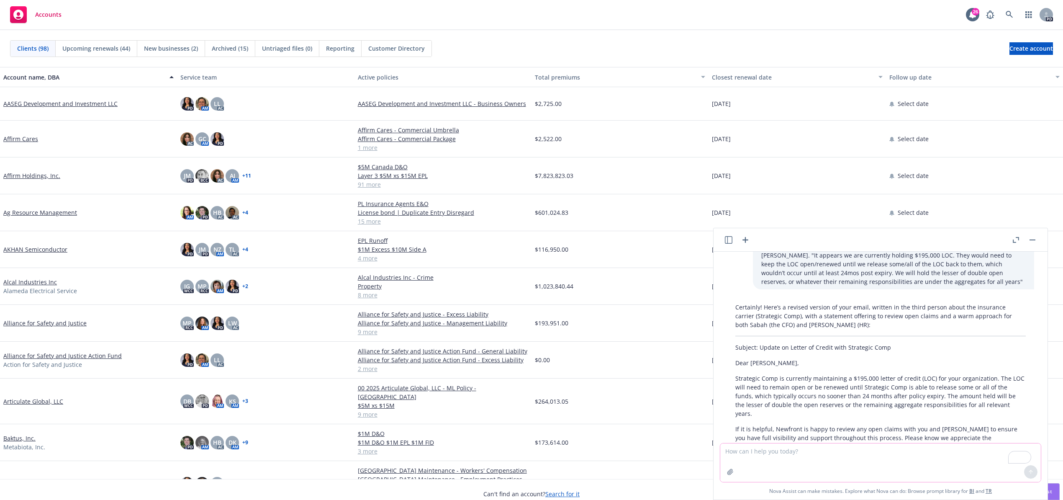
scroll to position [102, 0]
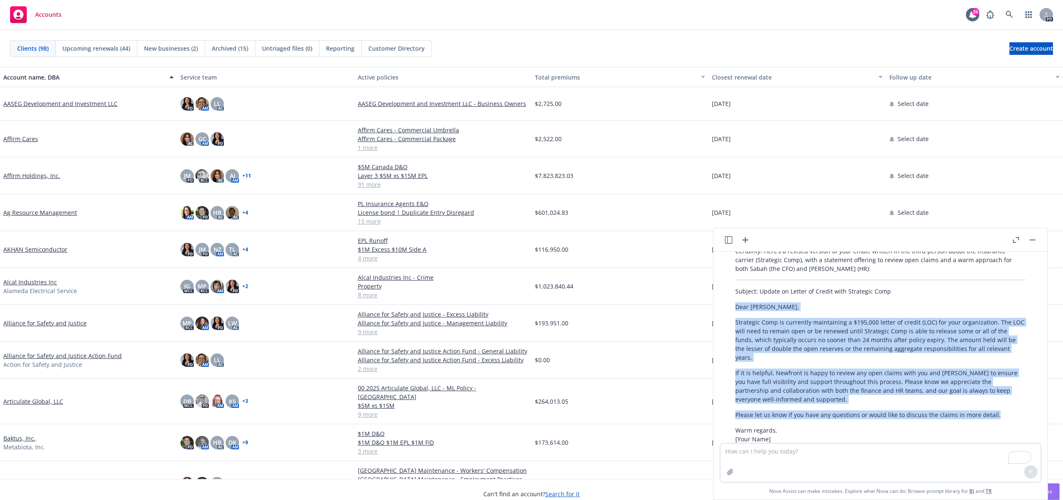
drag, startPoint x: 736, startPoint y: 306, endPoint x: 998, endPoint y: 409, distance: 282.2
click at [998, 409] on div "Certainly! Here’s a revised version of your email, written in the third person …" at bounding box center [880, 360] width 307 height 235
copy div "Dear Sabah, Strategic Comp is currently maintaining a $195,000 letter of credit…"
drag, startPoint x: 877, startPoint y: 338, endPoint x: 727, endPoint y: 353, distance: 150.9
click at [727, 353] on div "Certainly! Here’s a revised version of your email, written in the third person …" at bounding box center [880, 360] width 307 height 235
